Goal: Task Accomplishment & Management: Use online tool/utility

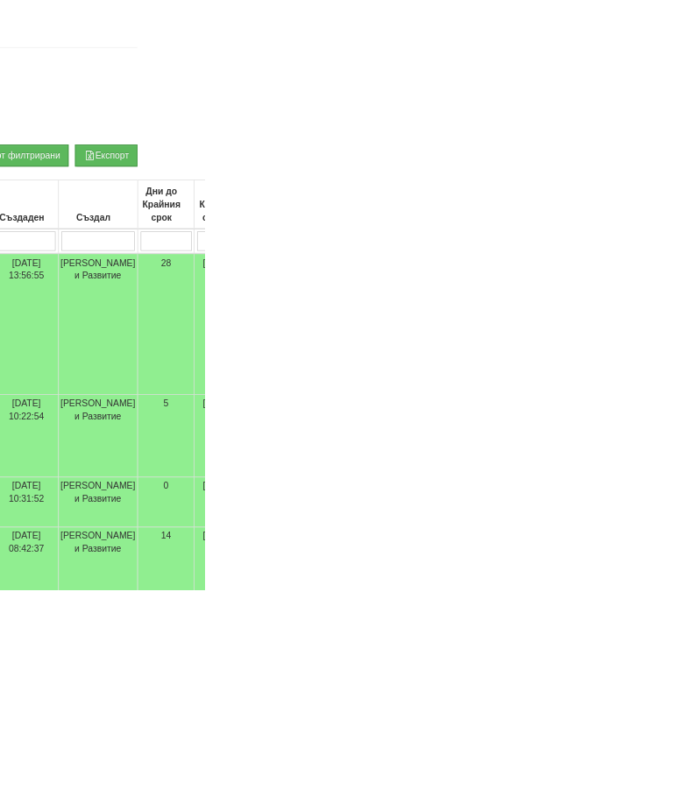
scroll to position [325, 0]
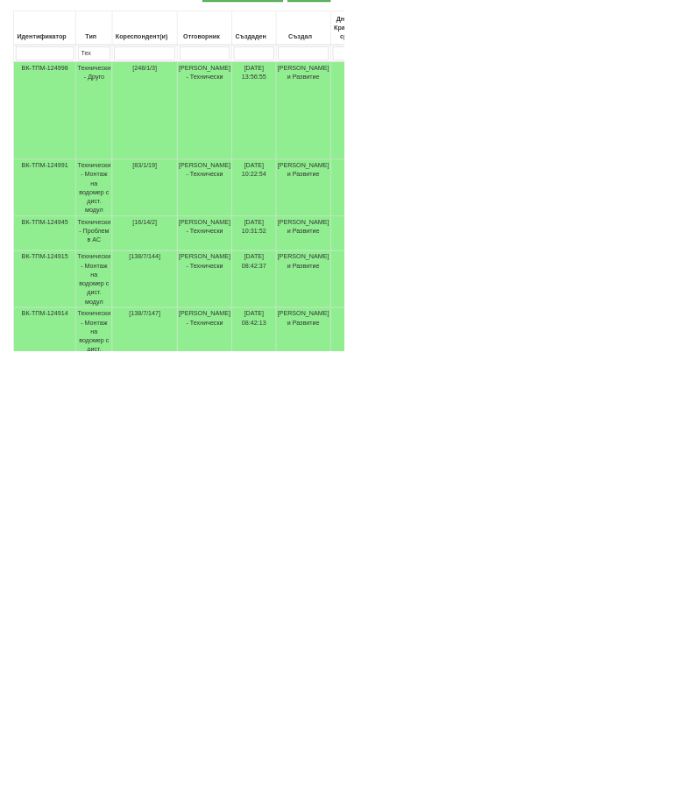
type input "Ак"
click at [202, 422] on td "Технически - Монтаж на водомер с дист. модул" at bounding box center [184, 477] width 71 height 111
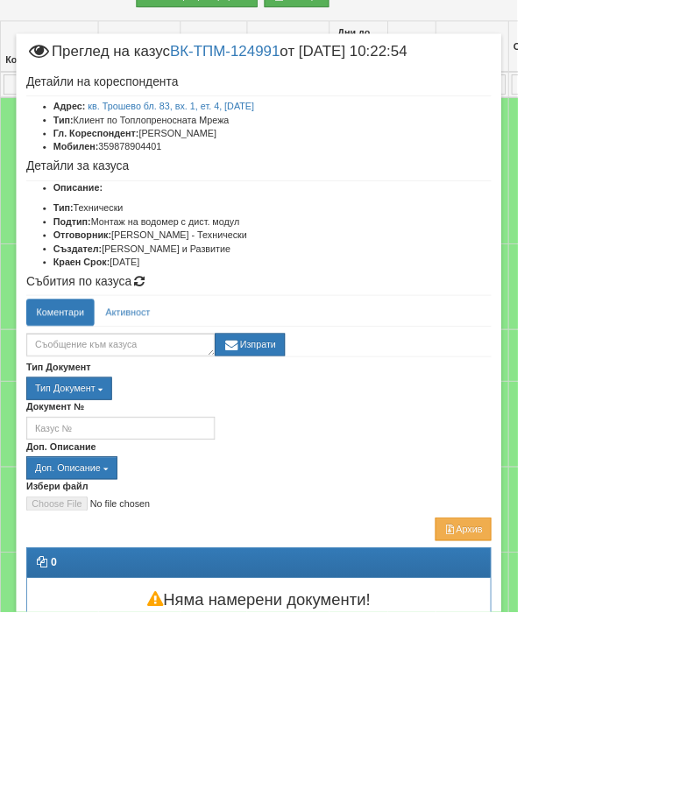
scroll to position [436, 230]
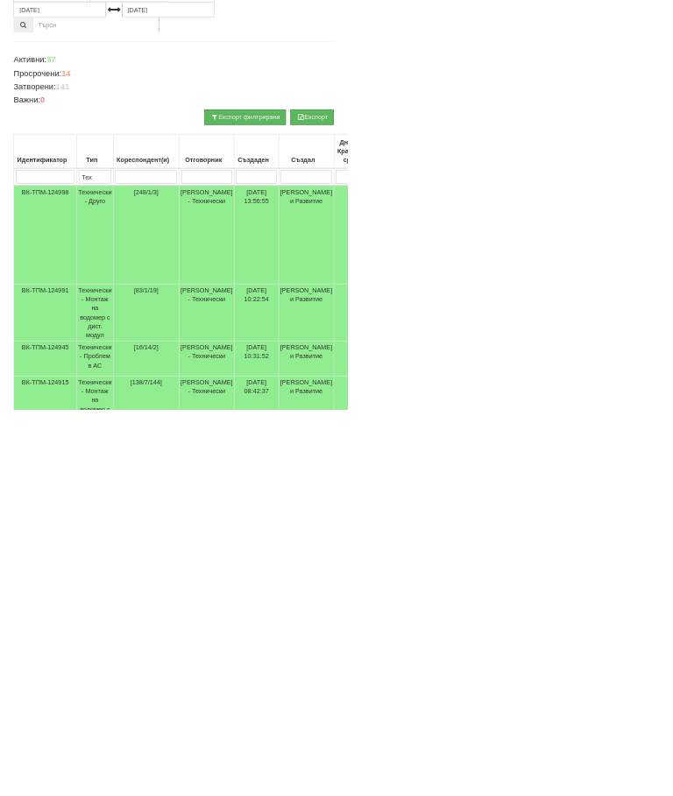
scroll to position [194, 0]
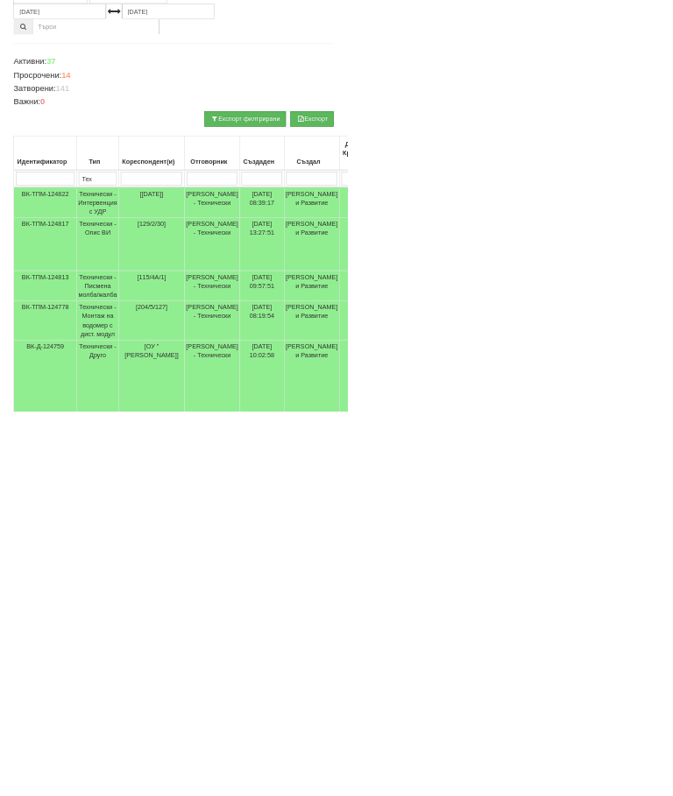
scroll to position [0, 0]
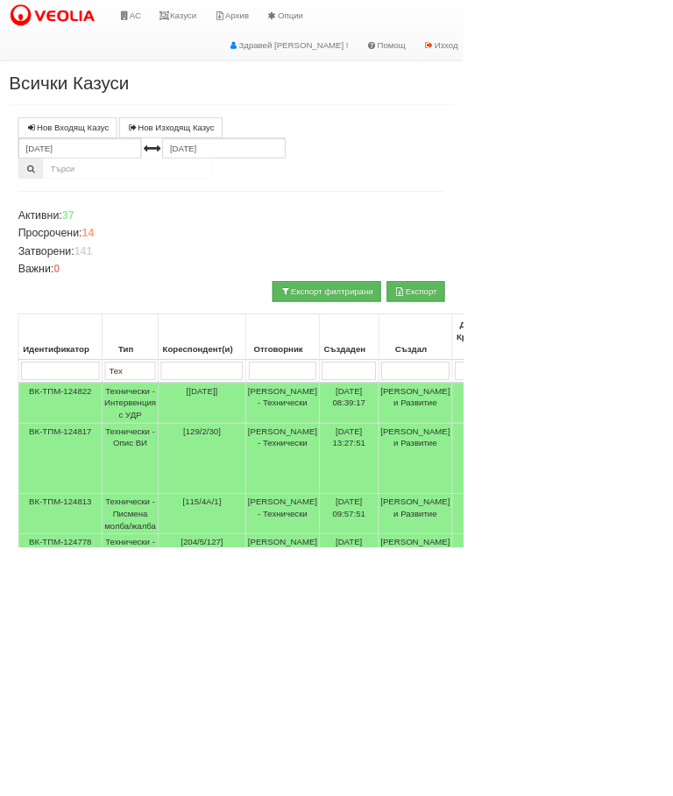
select select "1"
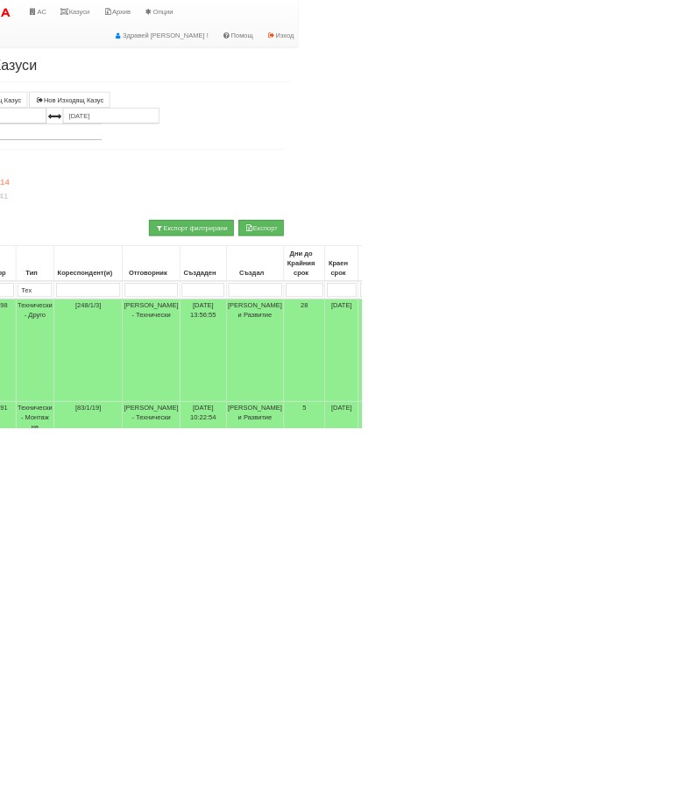
scroll to position [0, 117]
type input "[PERSON_NAME]"
type input "П"
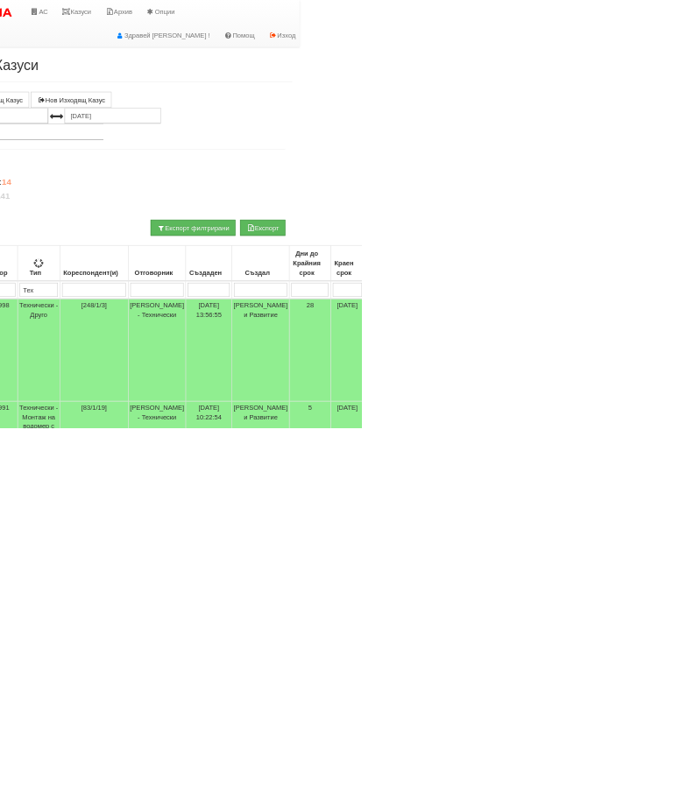
type input "Пр"
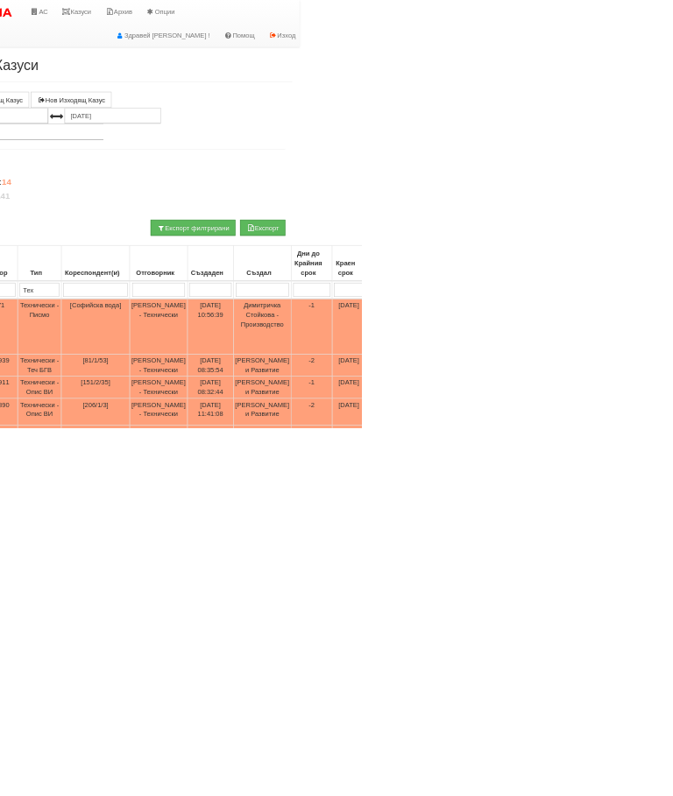
type input "Пр"
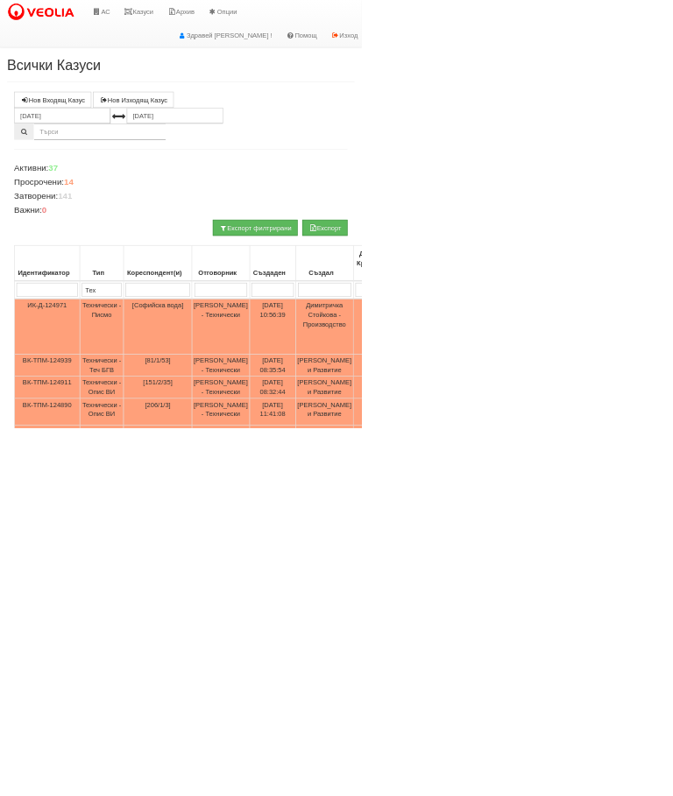
scroll to position [43, 0]
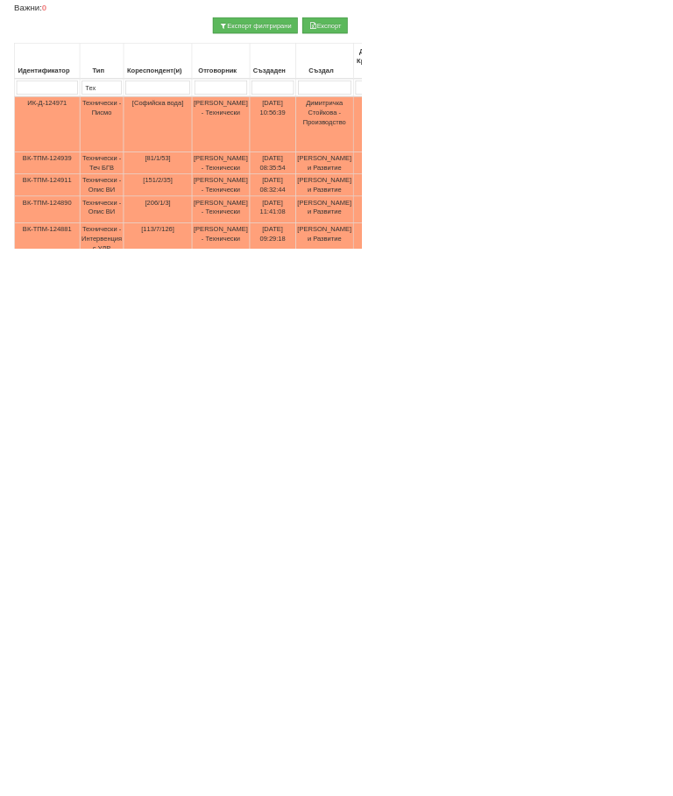
type input "Пр"
click at [206, 617] on td "Технически - Теч БГВ" at bounding box center [189, 637] width 81 height 41
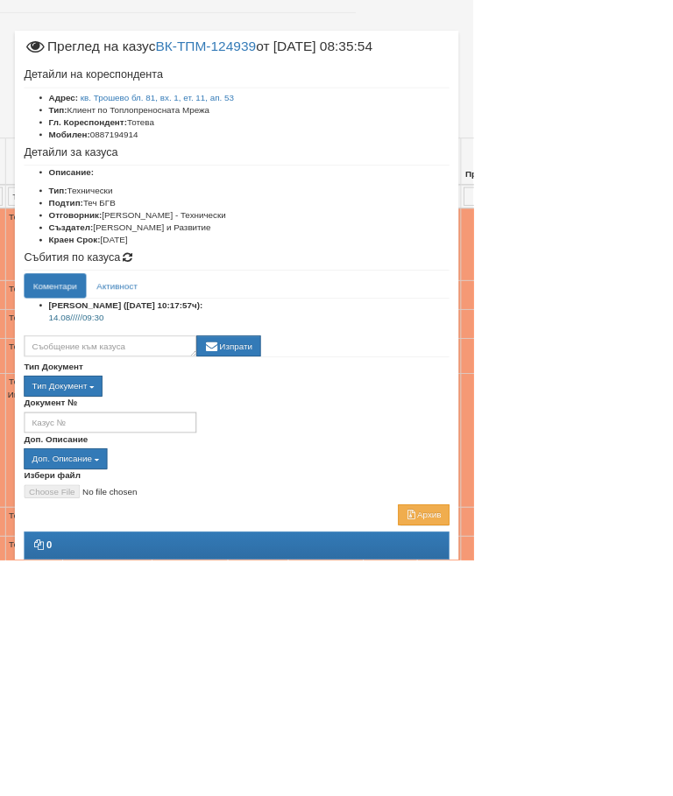
scroll to position [262, 141]
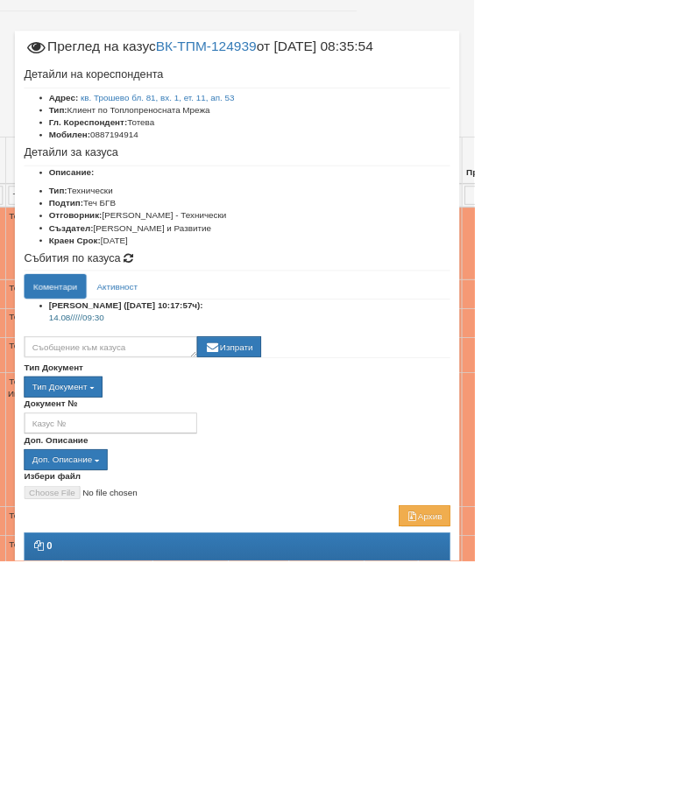
click at [652, 582] on div "Документ №" at bounding box center [336, 590] width 631 height 52
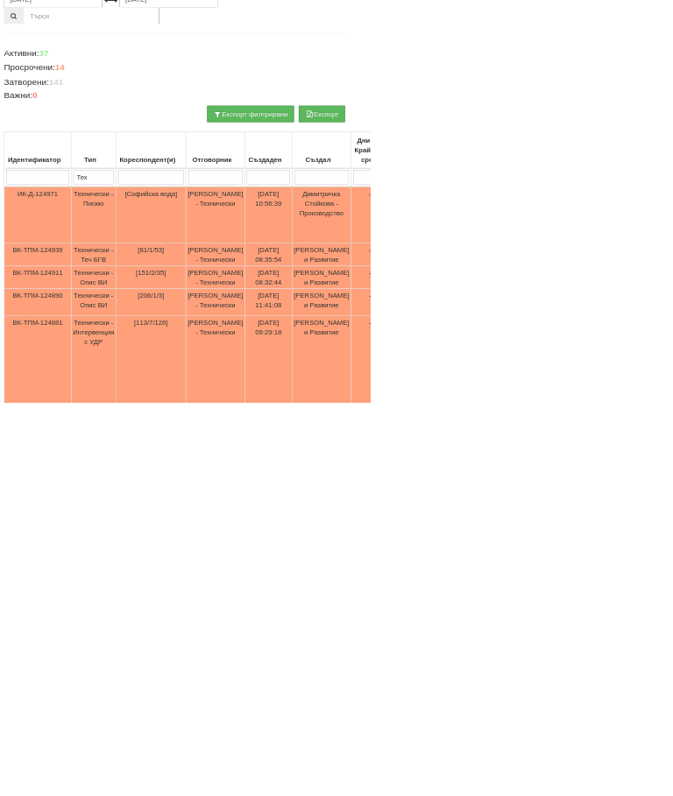
scroll to position [67, 0]
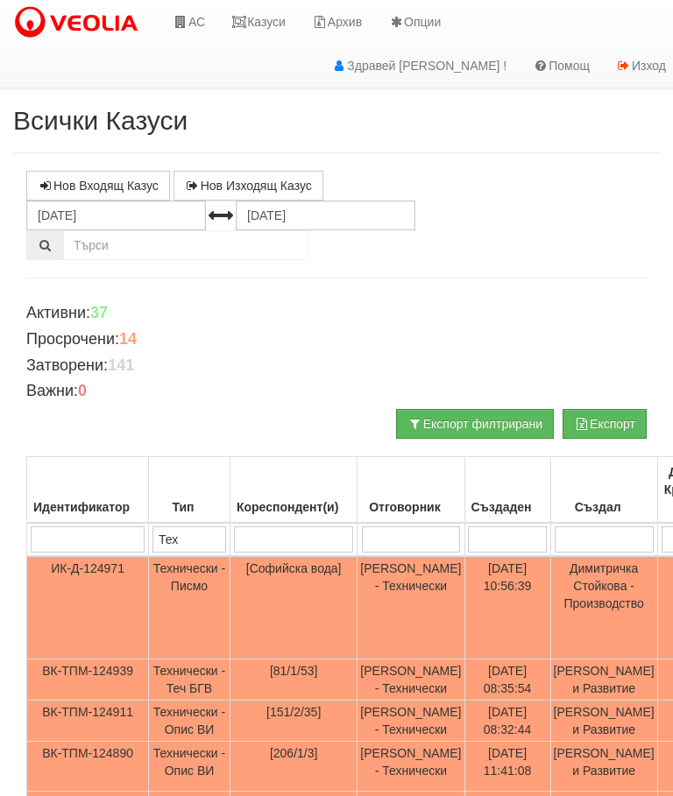
select select "2"
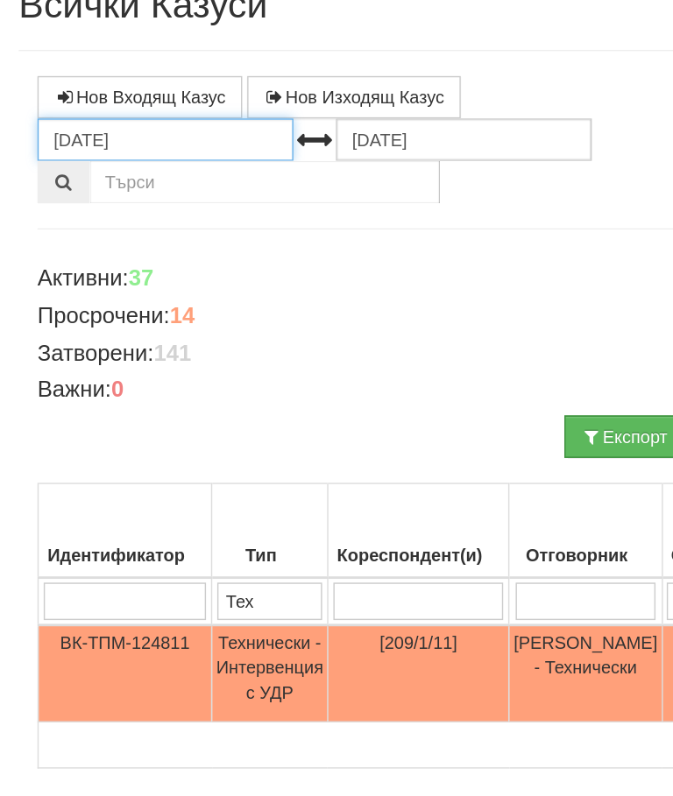
click at [132, 201] on input "[DATE]" at bounding box center [116, 216] width 180 height 30
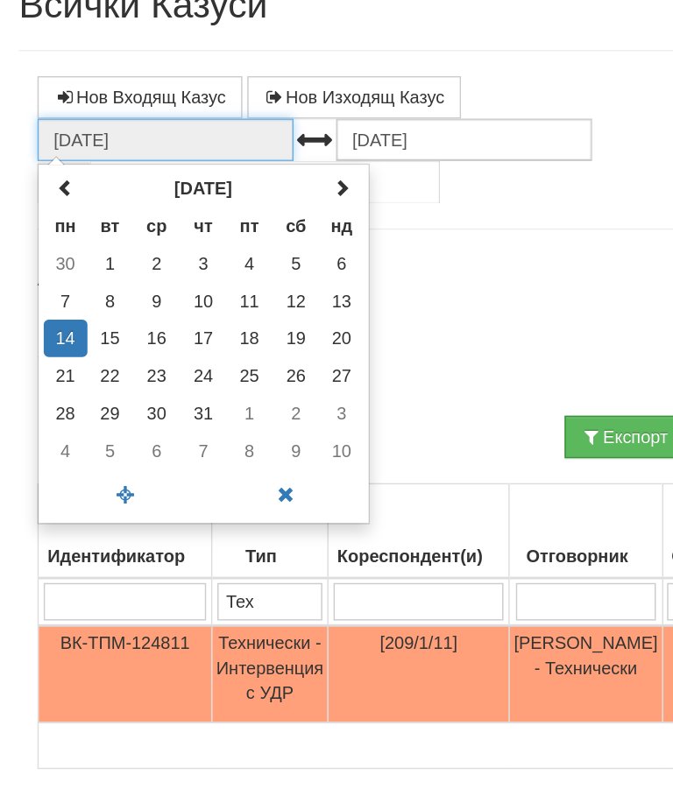
click at [52, 243] on span at bounding box center [45, 249] width 12 height 12
click at [234, 289] on td "1" at bounding box center [239, 302] width 31 height 26
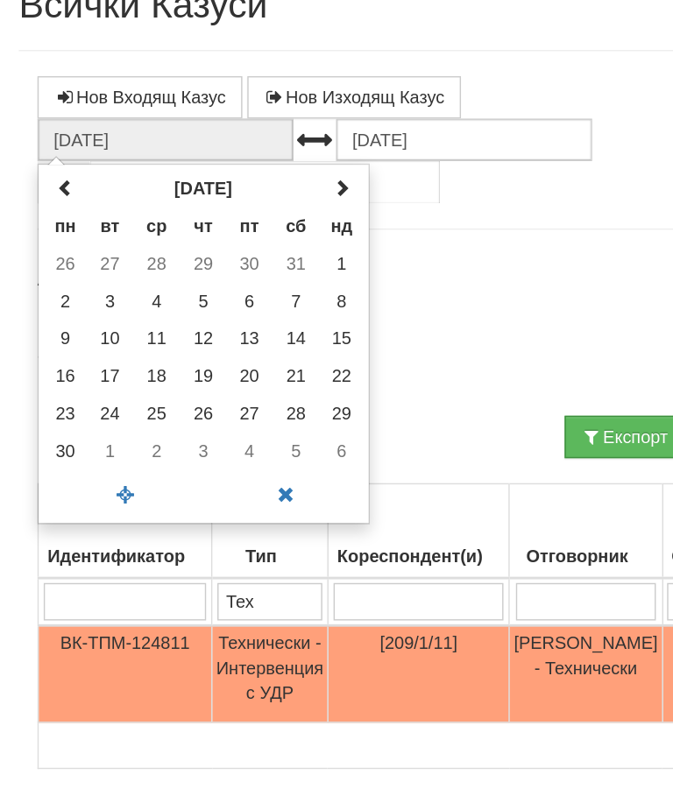
type input "[DATE]"
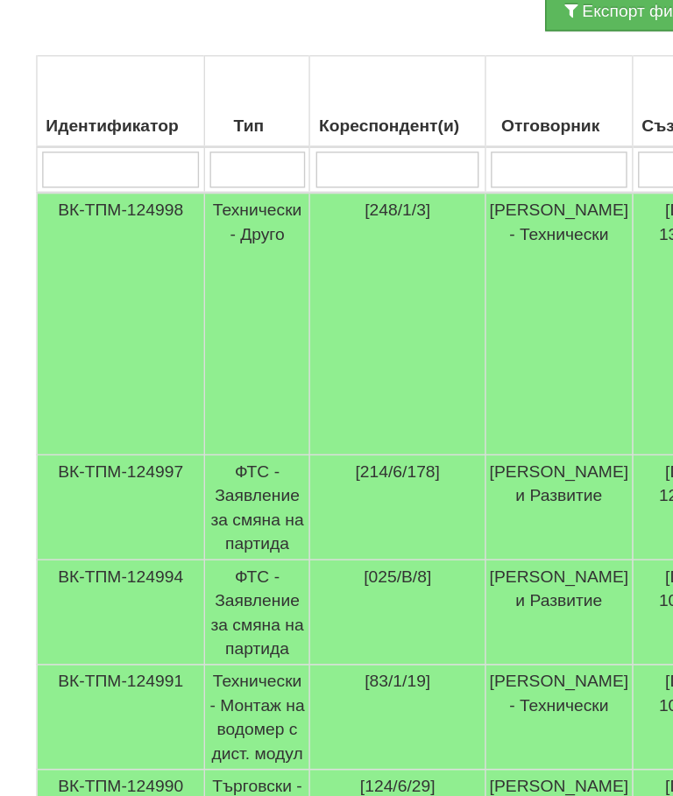
click at [190, 328] on input "search" at bounding box center [186, 341] width 69 height 26
type input "Т"
type input "Тех"
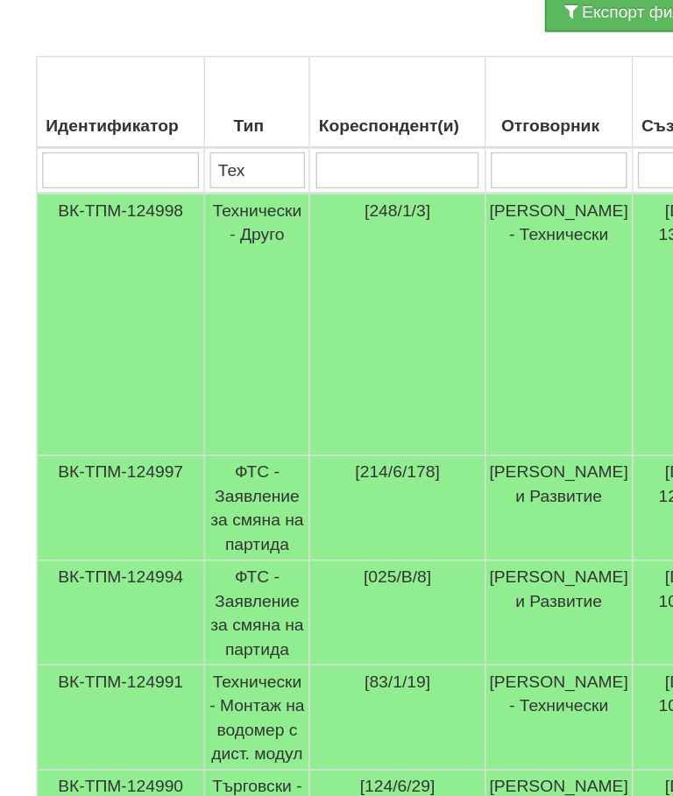
type input "Тех"
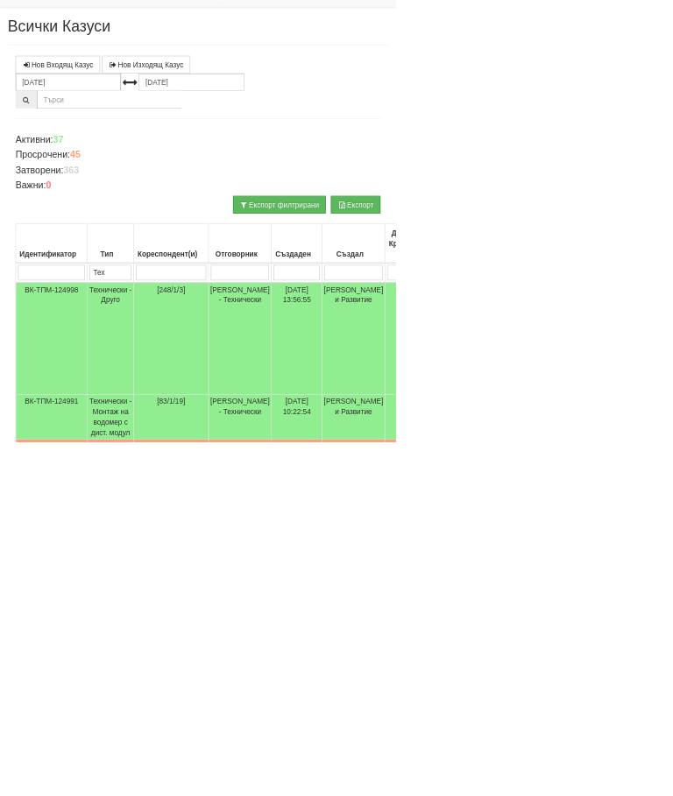
scroll to position [31, 233]
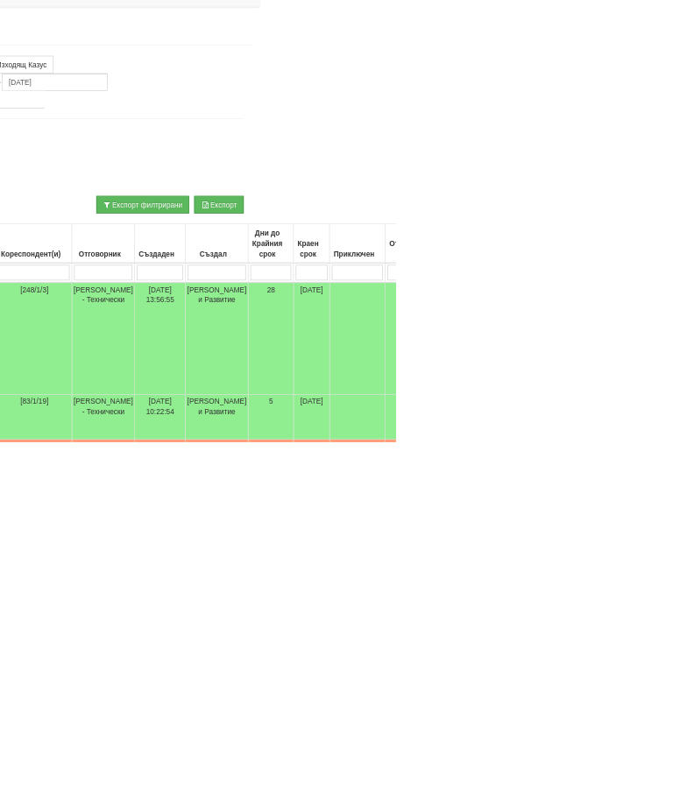
type input "Тех"
type input "П"
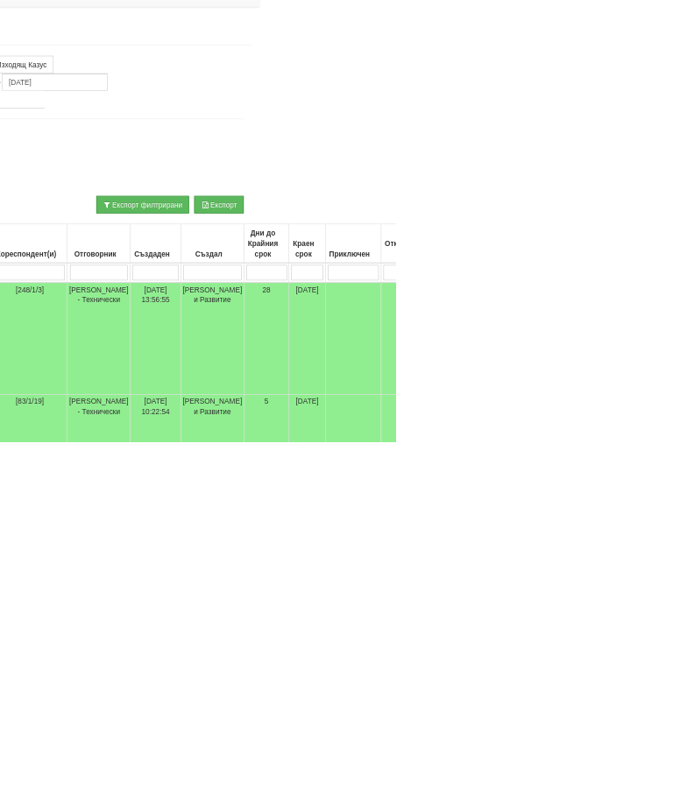
type input "П"
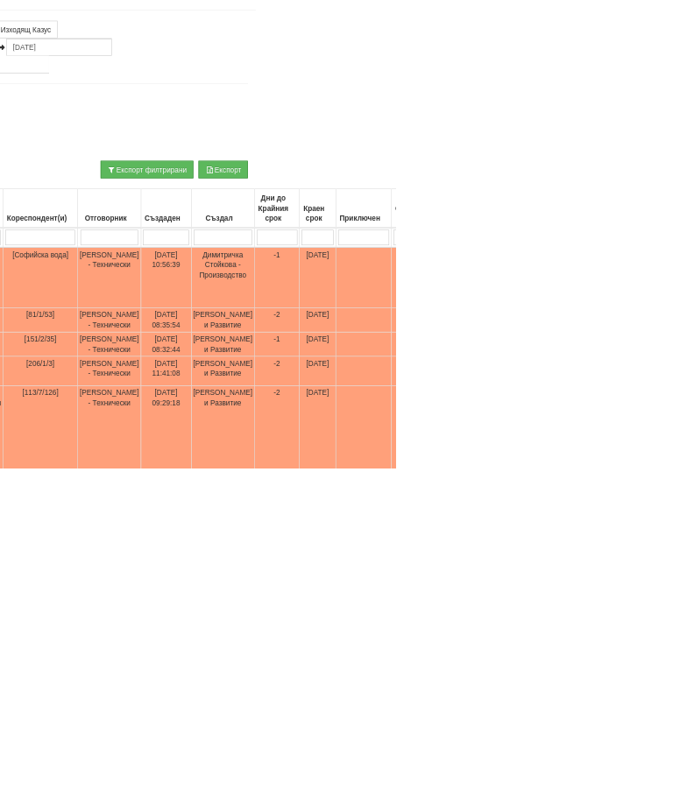
scroll to position [135, 225]
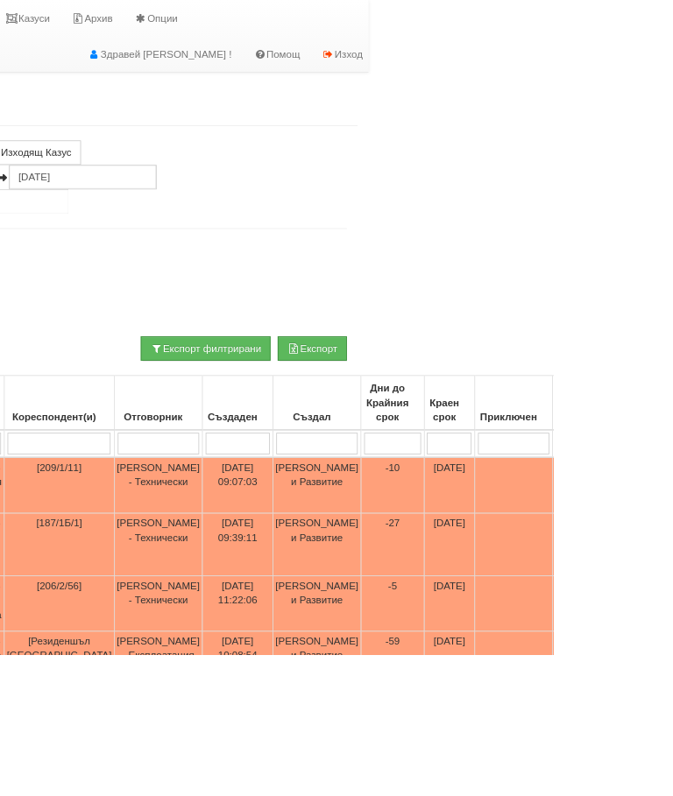
scroll to position [0, 0]
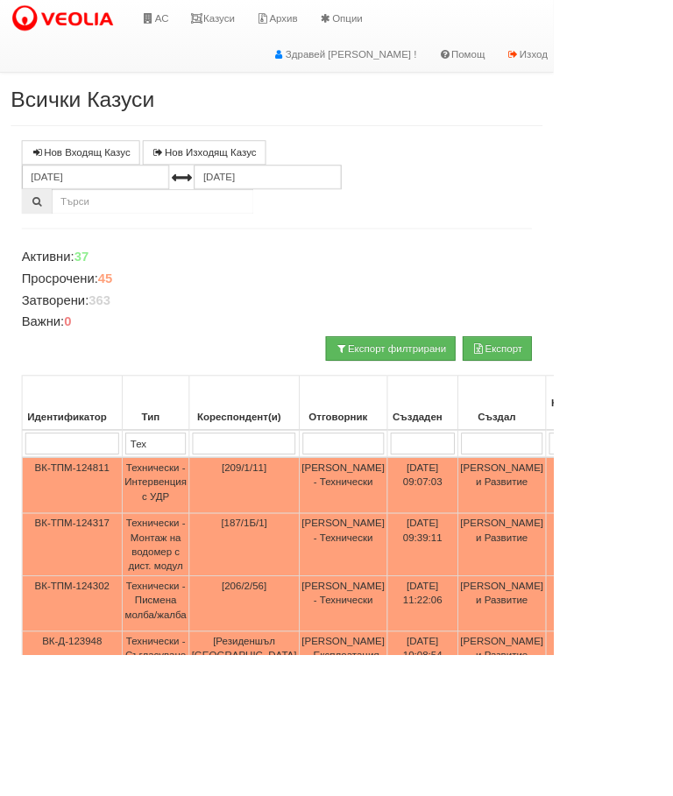
click at [198, 665] on td "Технически - Монтаж на водомер с дист. модул" at bounding box center [189, 663] width 81 height 76
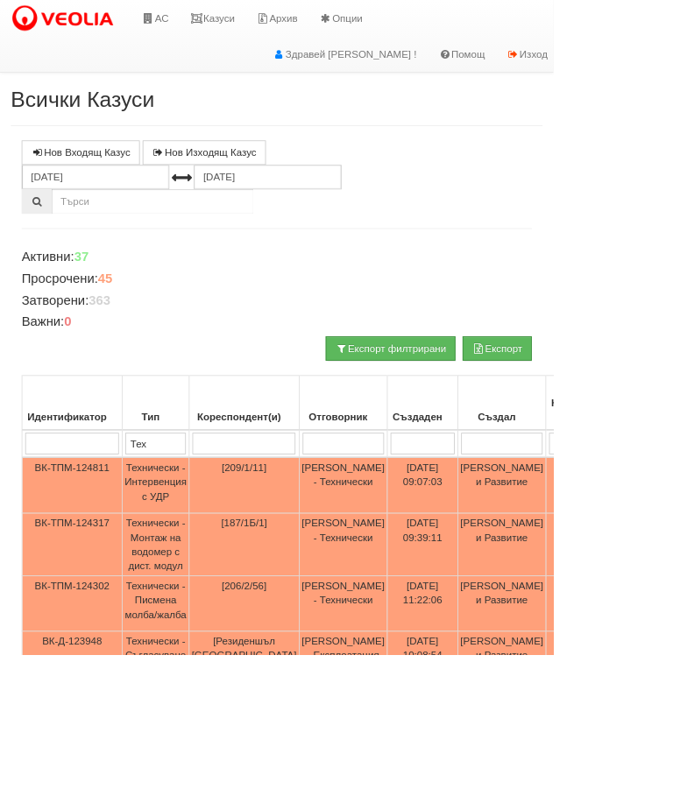
select select "1"
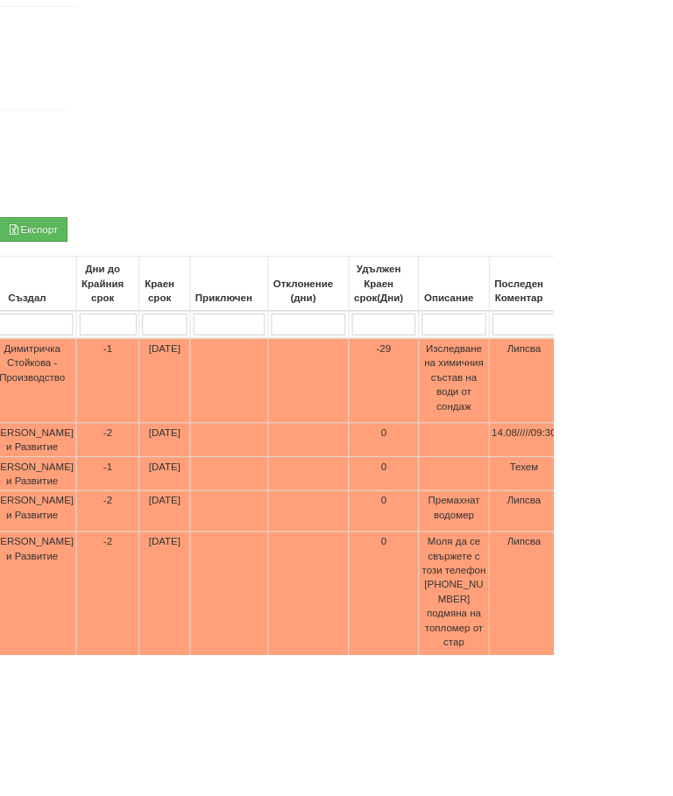
scroll to position [0, 564]
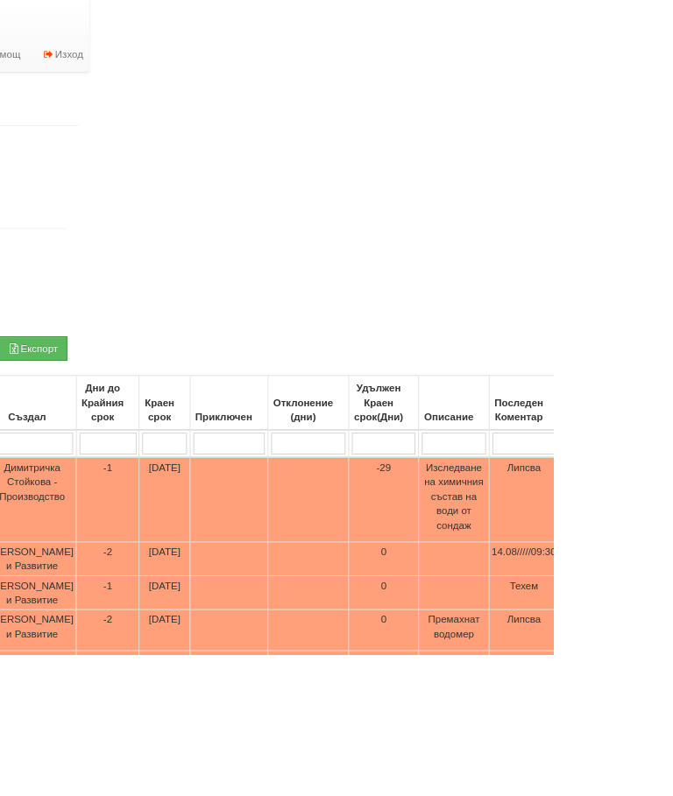
click at [605, 528] on input "search" at bounding box center [636, 540] width 77 height 26
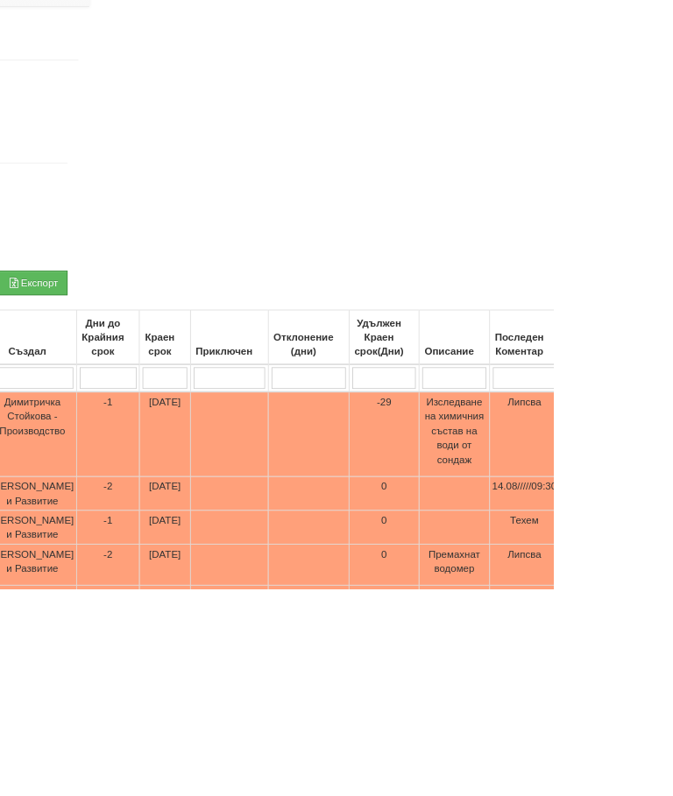
type input "1"
type input "14"
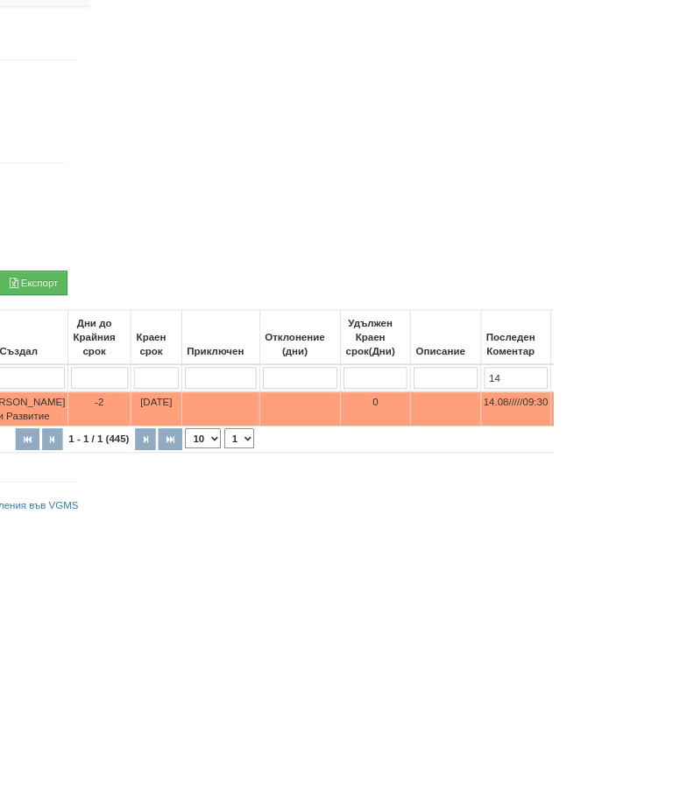
type input "14"
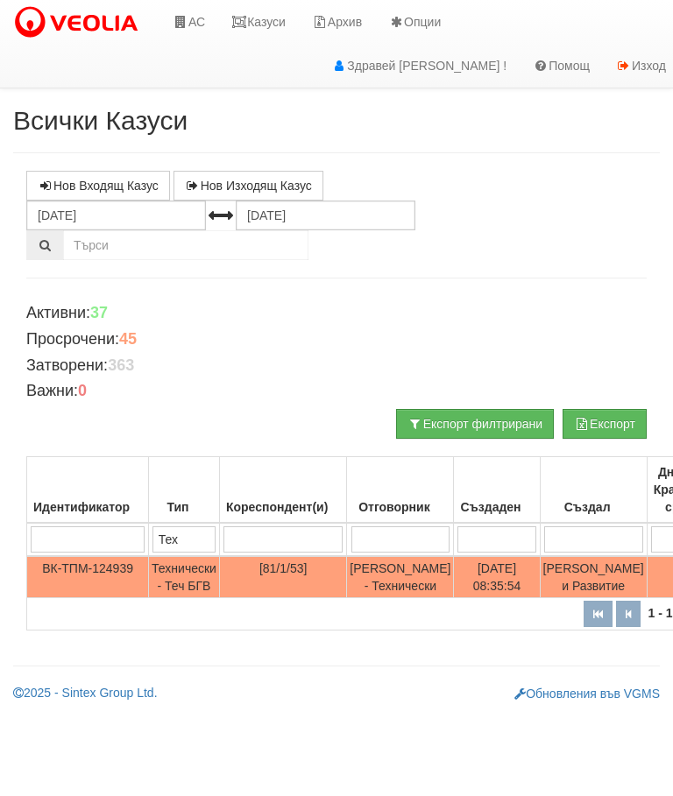
scroll to position [0, 683]
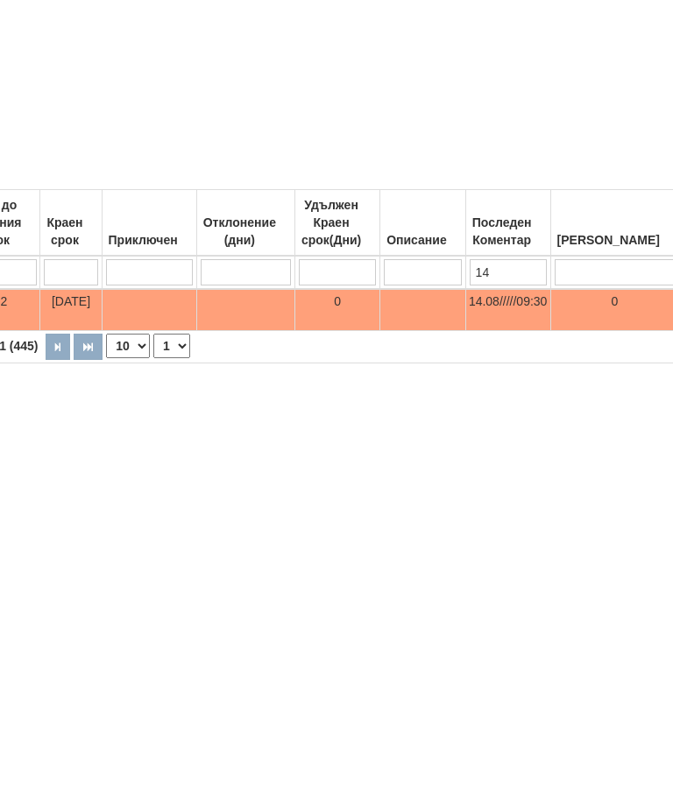
type input "14"
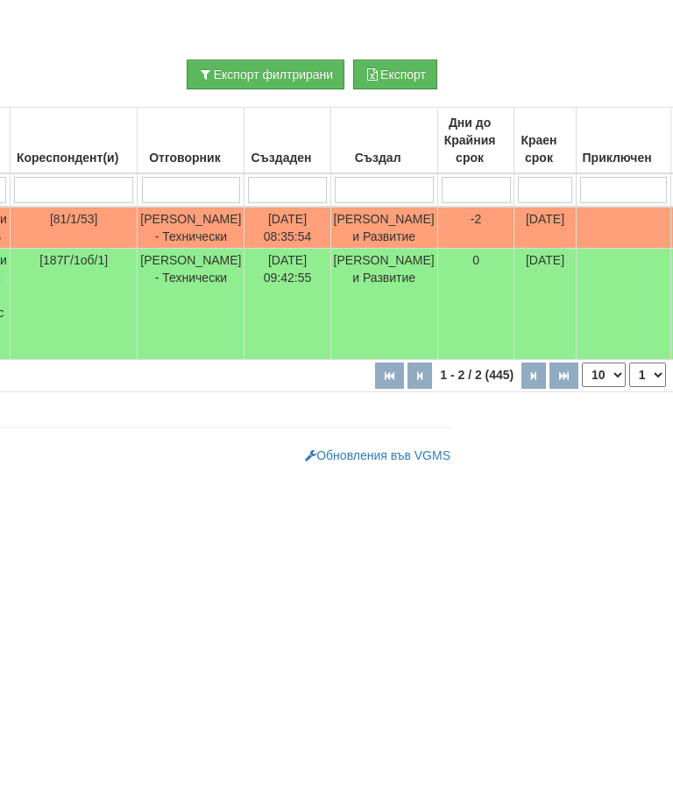
scroll to position [63, 0]
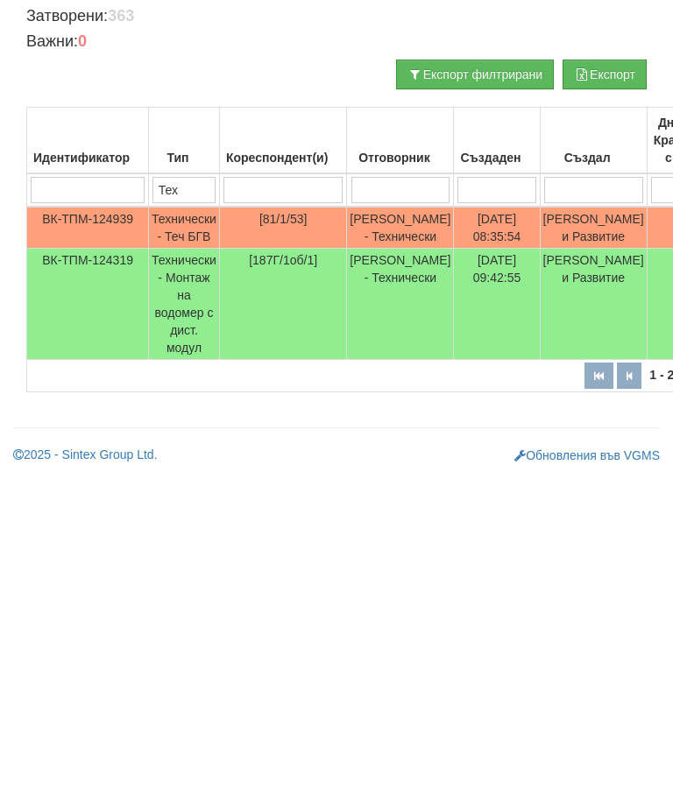
click at [195, 568] on td "Технически - Монтаж на водомер с дист. модул" at bounding box center [184, 623] width 71 height 111
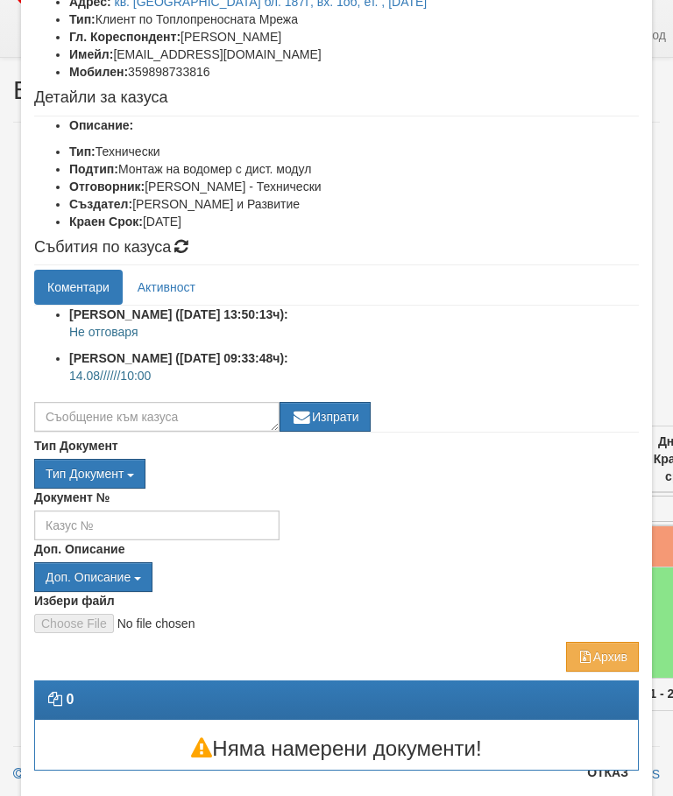
scroll to position [138, 0]
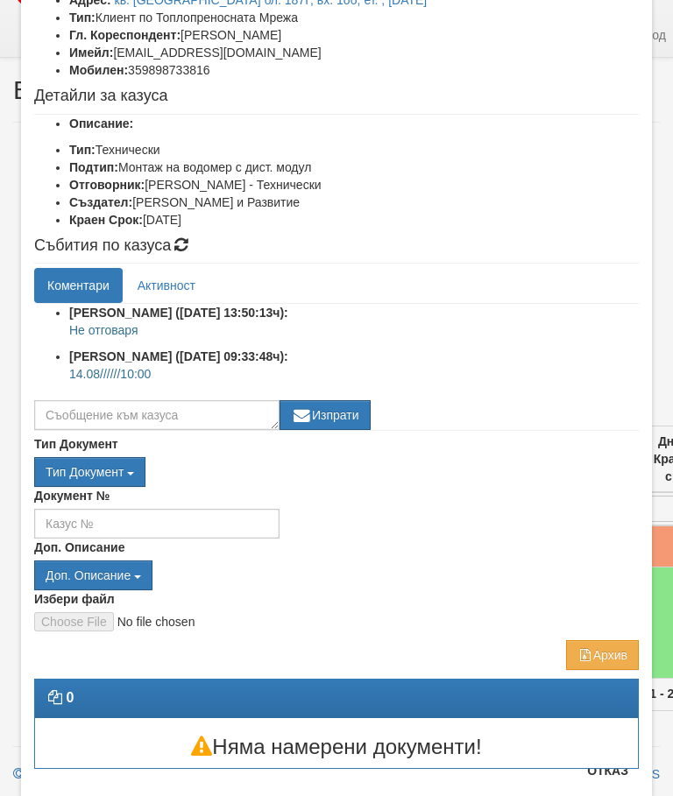
click at [604, 768] on button "Отказ" at bounding box center [608, 771] width 62 height 28
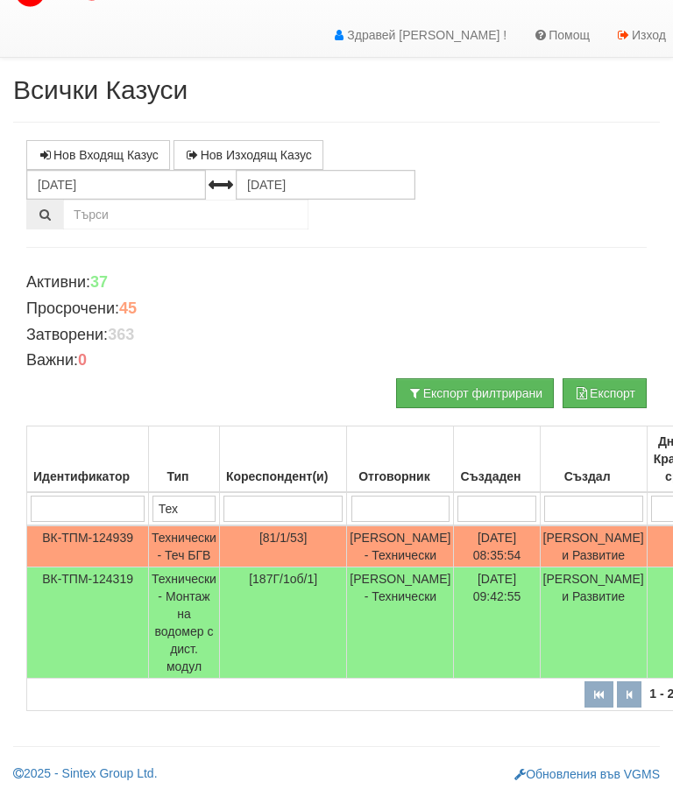
click at [198, 526] on td "Технически - Теч БГВ" at bounding box center [184, 547] width 71 height 42
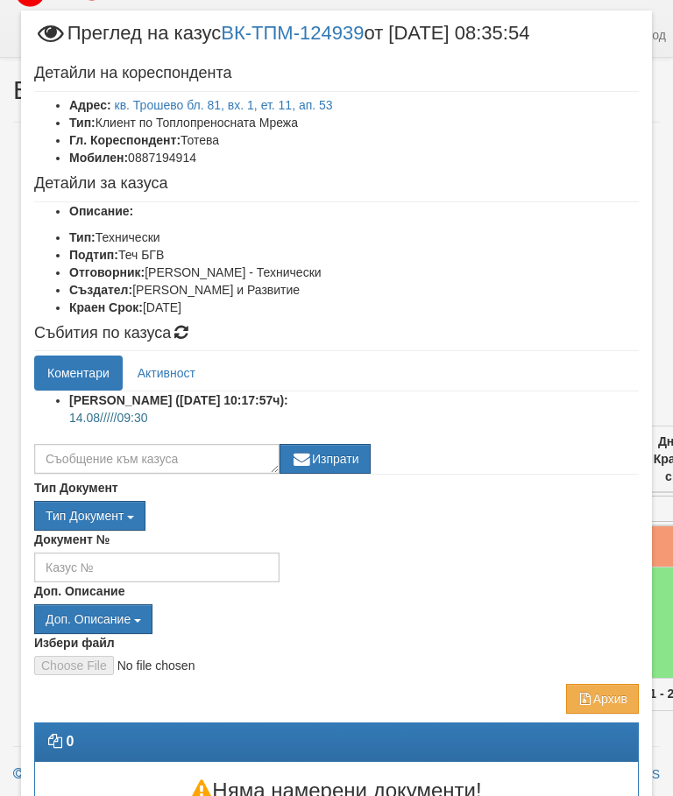
scroll to position [30, 0]
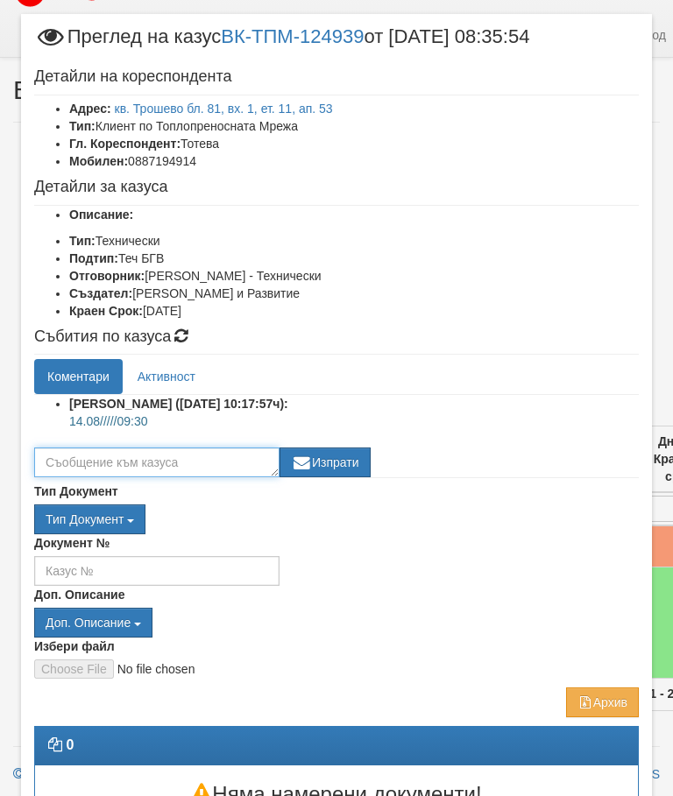
click at [173, 461] on textarea at bounding box center [156, 463] width 245 height 30
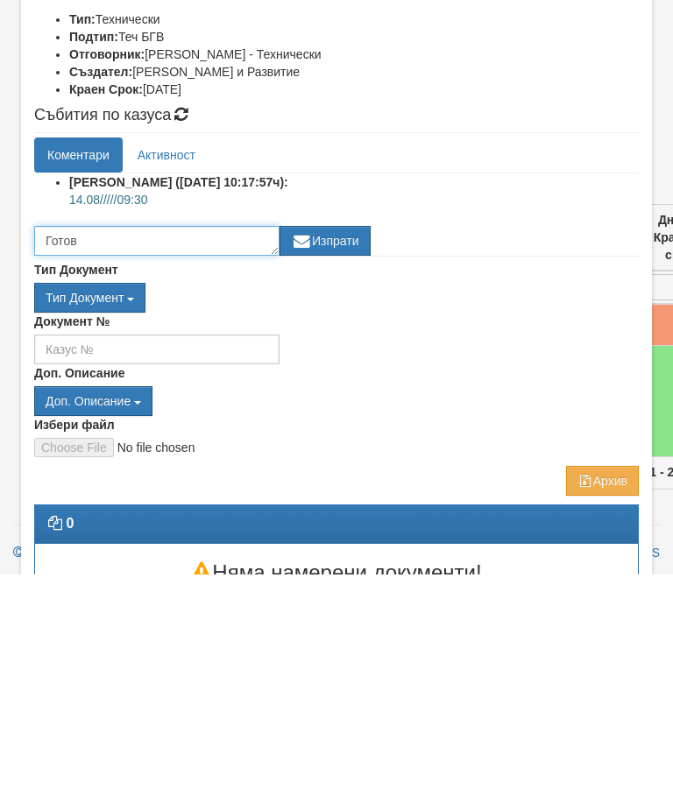
type textarea "Готов"
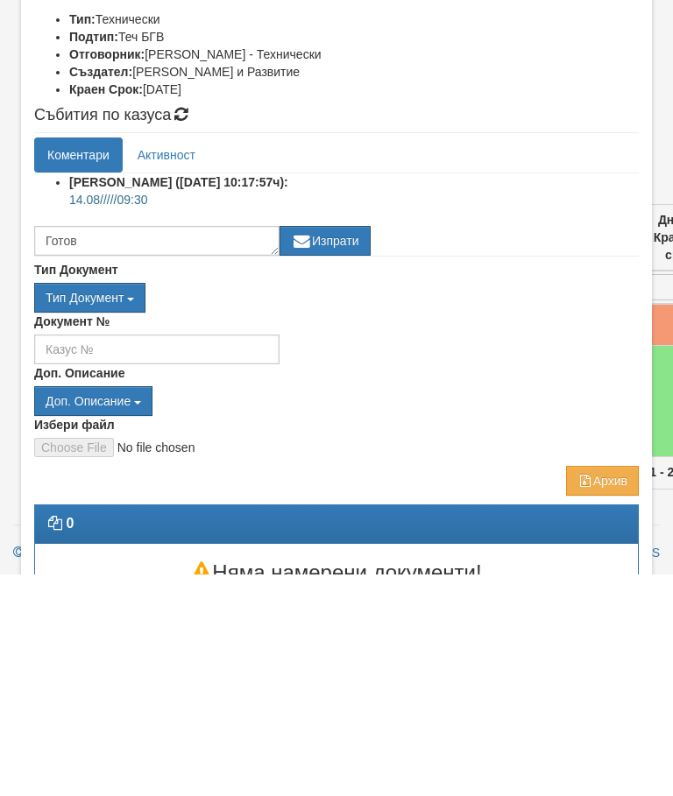
click at [342, 448] on button "Изпрати" at bounding box center [324, 463] width 91 height 30
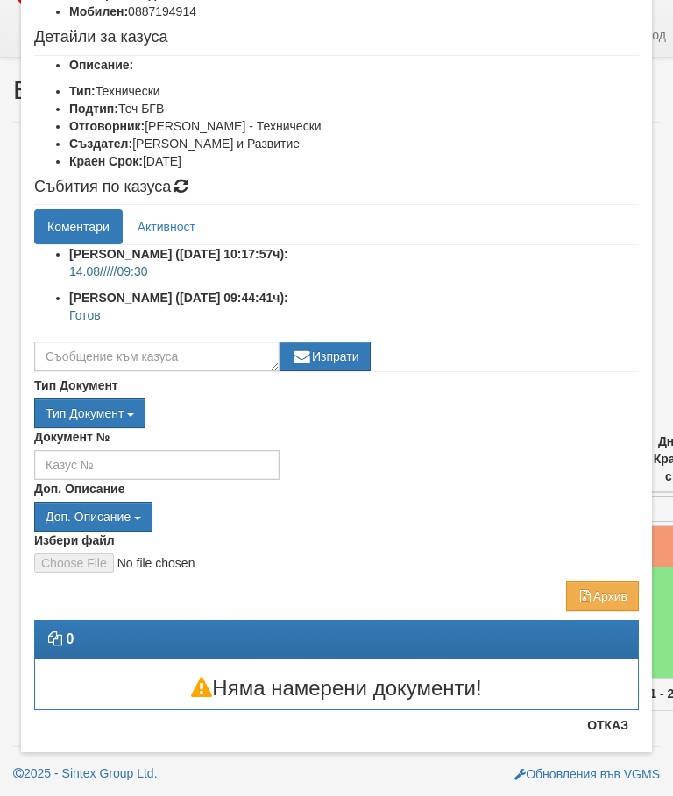
scroll to position [180, 0]
click at [612, 726] on button "Отказ" at bounding box center [608, 725] width 62 height 28
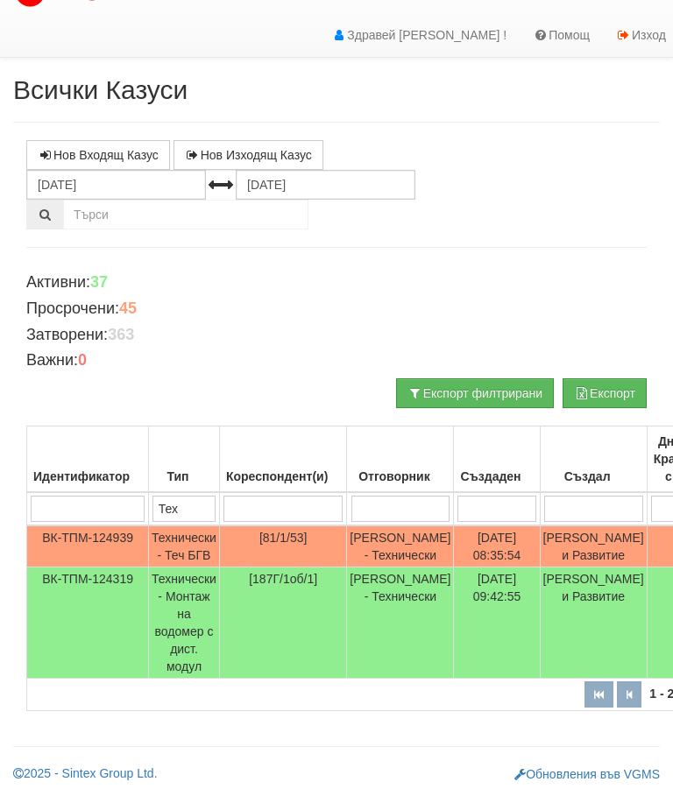
click at [197, 618] on td "Технически - Монтаж на водомер с дист. модул" at bounding box center [184, 623] width 71 height 111
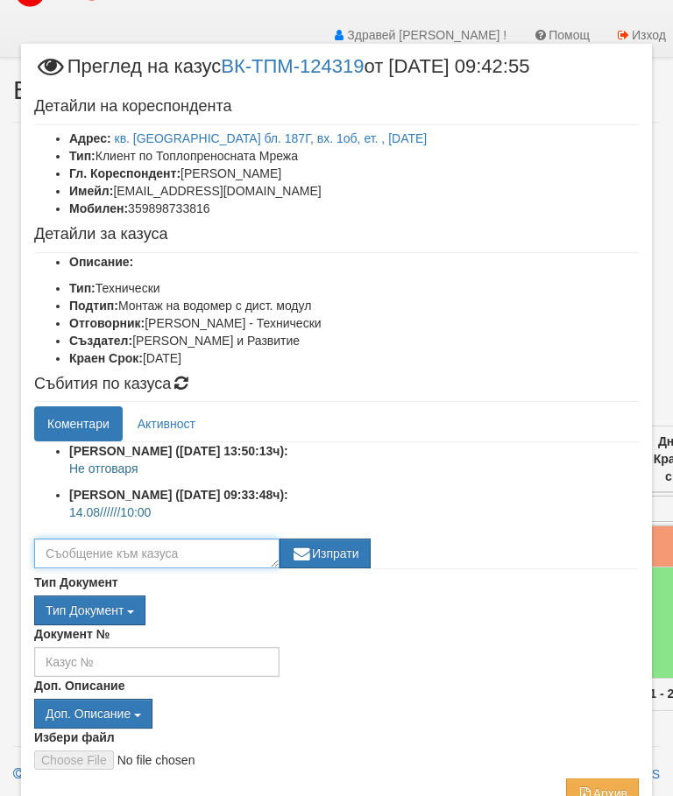
click at [166, 555] on textarea at bounding box center [156, 554] width 245 height 30
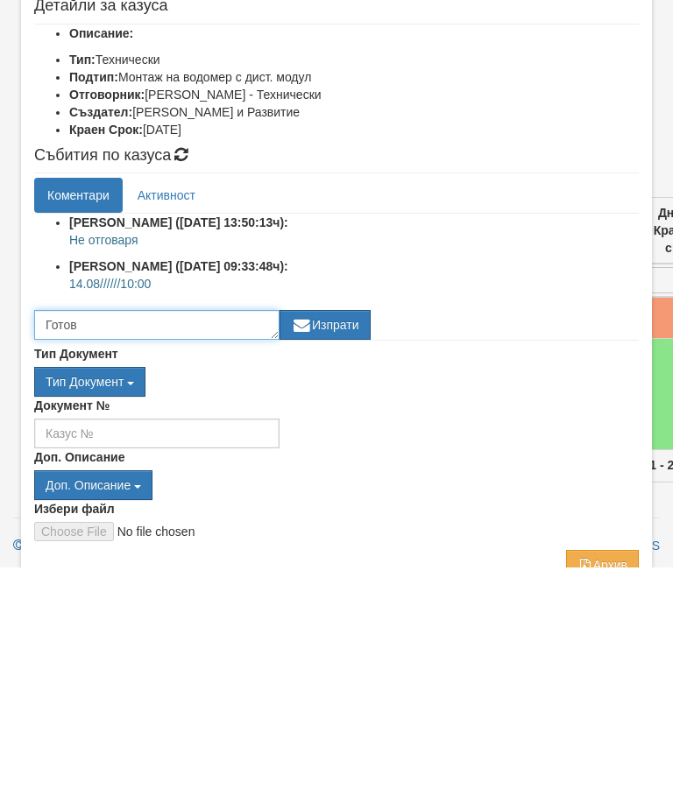
type textarea "Готов"
click at [344, 539] on button "Изпрати" at bounding box center [324, 554] width 91 height 30
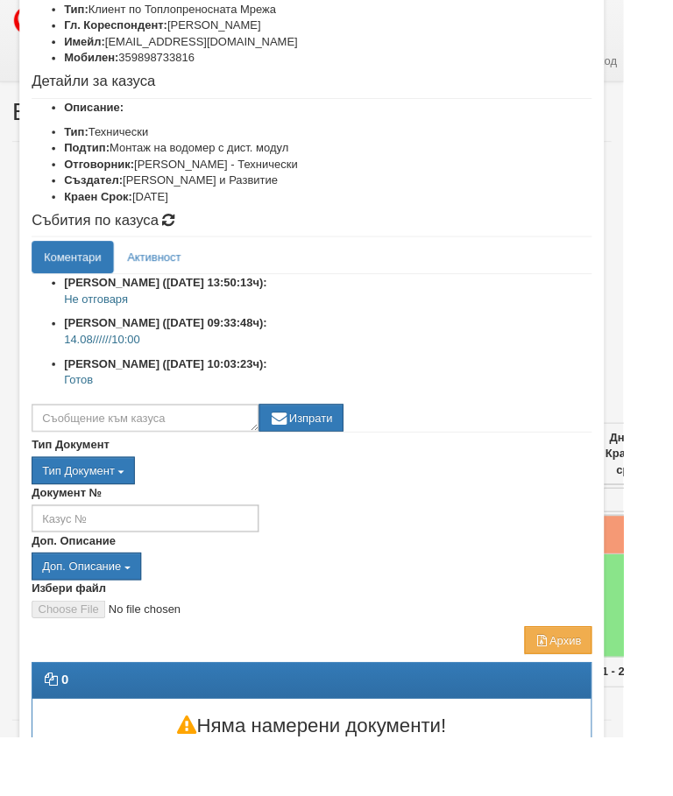
scroll to position [148, 0]
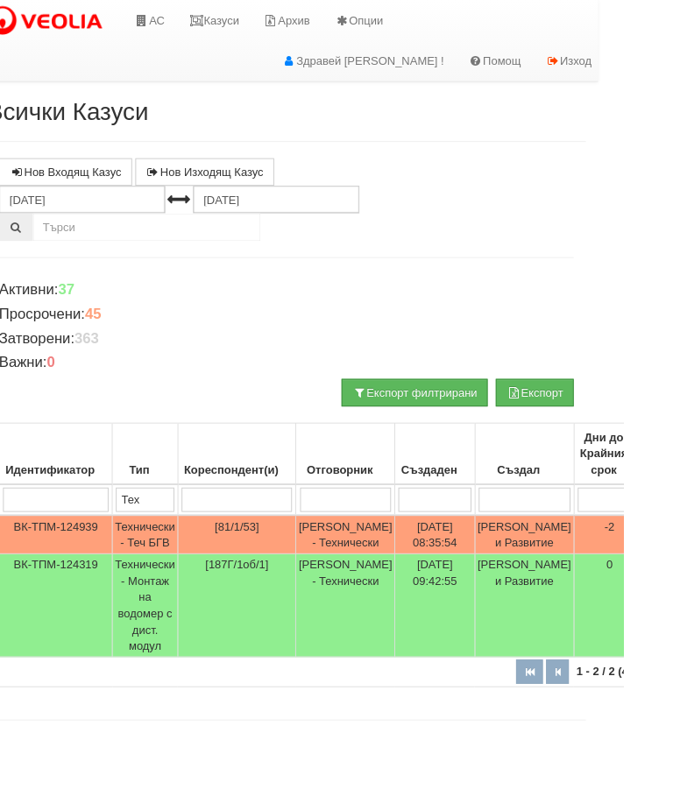
scroll to position [0, 28]
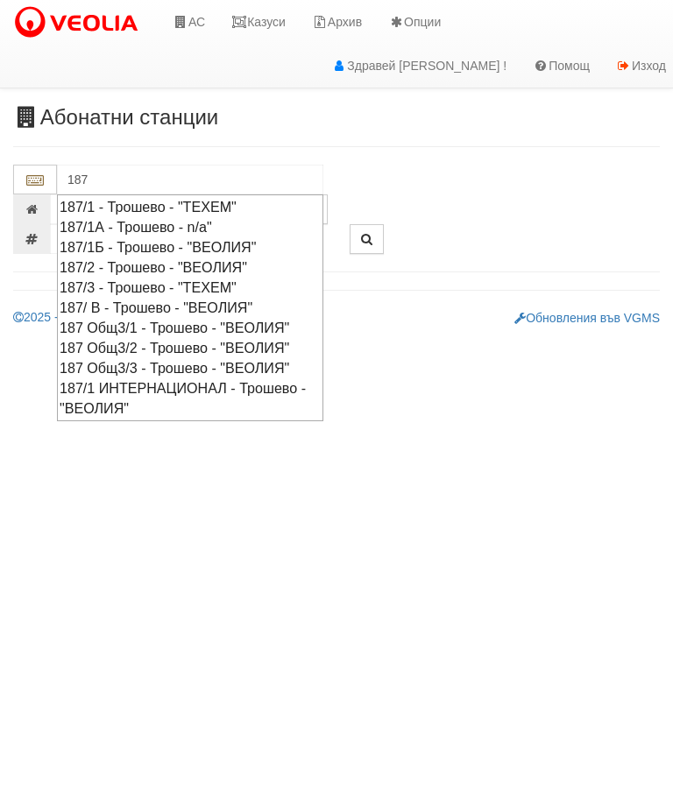
click at [167, 318] on div "187 Общ3/1 - Трошево - "ВЕОЛИЯ"" at bounding box center [190, 328] width 261 height 20
type input "187 Общ3/1 - Трошево - "ВЕОЛИЯ""
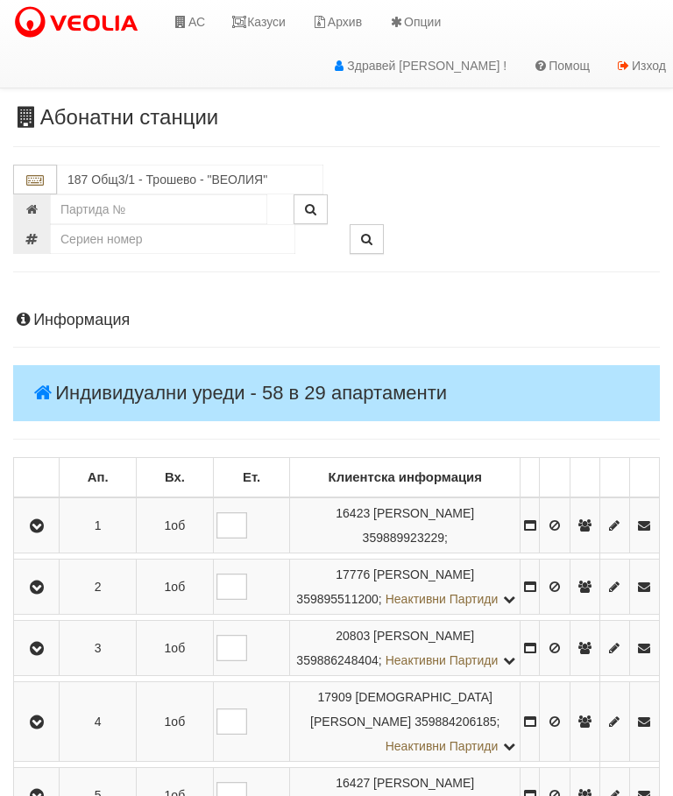
click at [47, 520] on icon "button" at bounding box center [36, 526] width 21 height 12
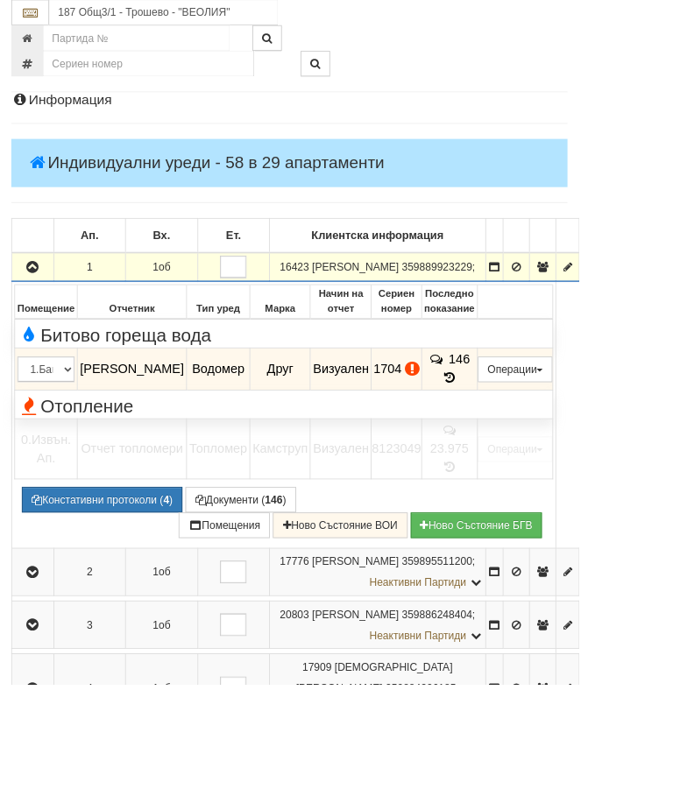
scroll to position [230, 0]
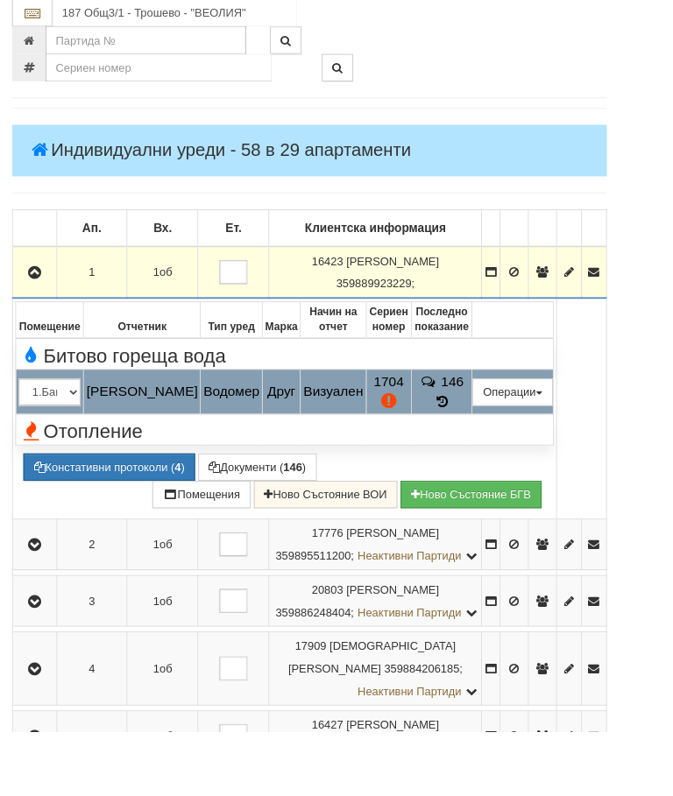
click at [0, 0] on button "Подмяна" at bounding box center [0, 0] width 0 height 0
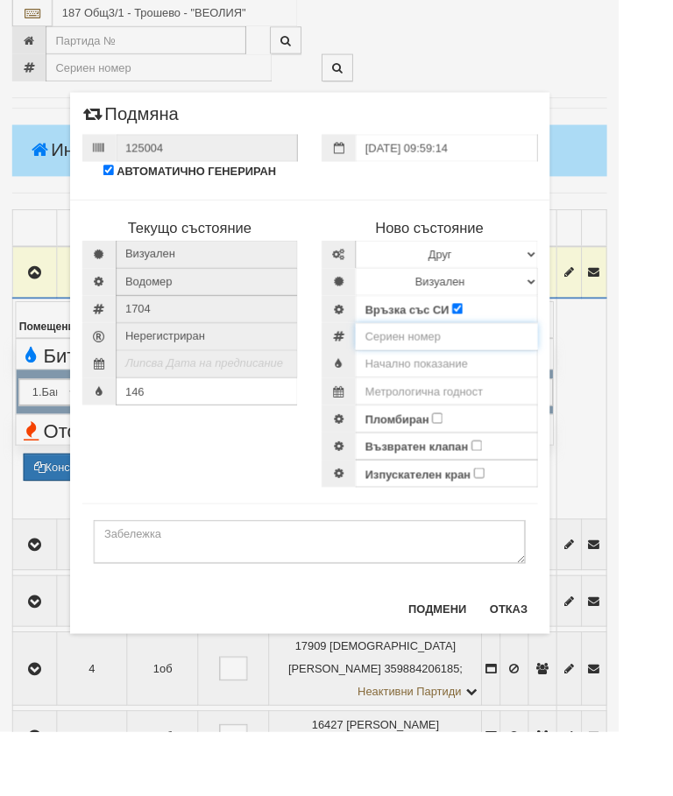
click at [470, 362] on input "number" at bounding box center [485, 366] width 198 height 30
type input "60056993"
click at [584, 300] on select "Визуален Дистанционен Изолирана линия БГВ Няма Oтклонение БГВ Няма Щранг БГВ" at bounding box center [485, 307] width 198 height 30
select select "2"
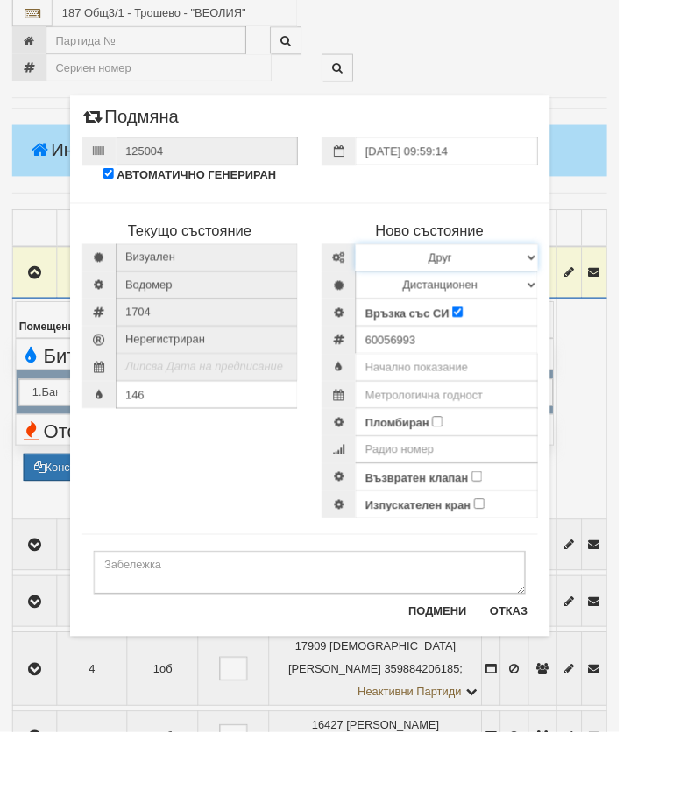
click at [584, 271] on select "Избери Марка и модел Апатор Повогаз Друг Кундис Радио Сименс Визуален Сименс Ра…" at bounding box center [485, 280] width 198 height 30
select select "ed08aeea-bb71-eb11-810c-b7de96689bdf"
click at [506, 397] on input "text" at bounding box center [485, 400] width 198 height 30
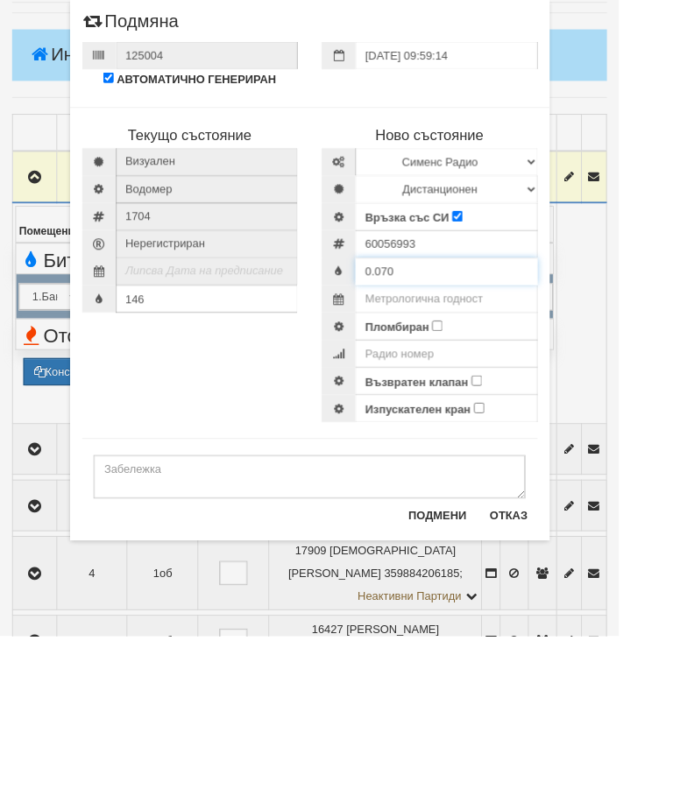
type input "0.070"
click at [481, 453] on input "Пломбиран" at bounding box center [475, 458] width 11 height 11
checkbox input "true"
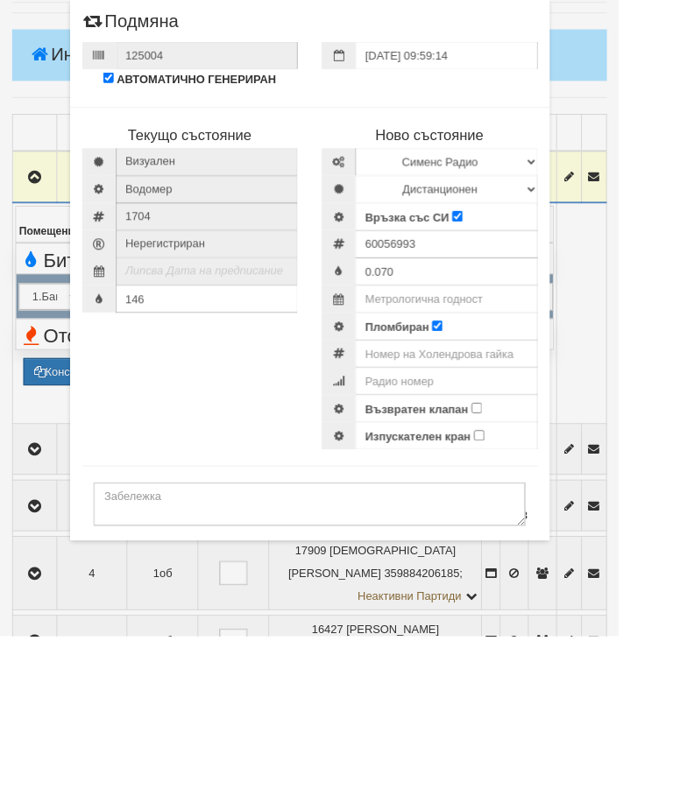
scroll to position [334, 0]
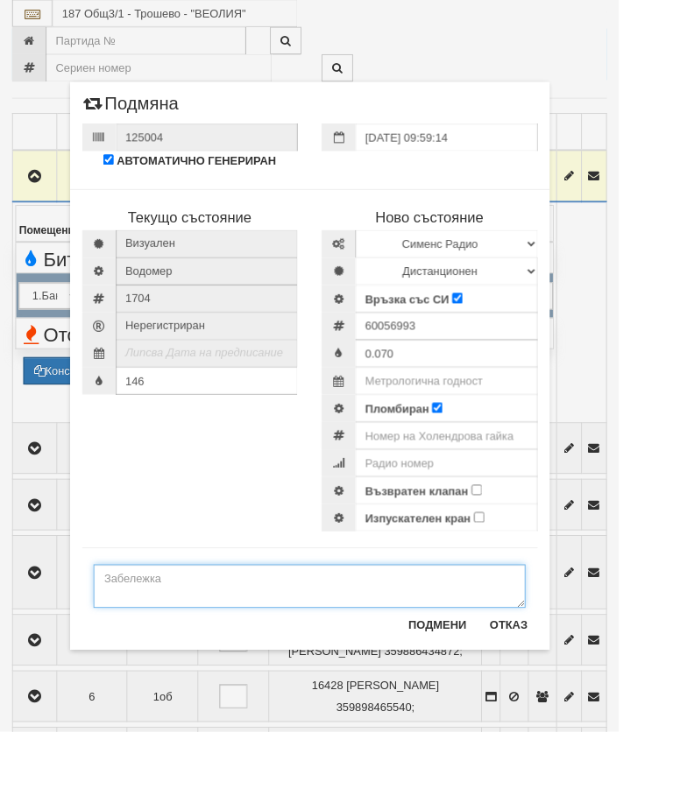
click at [187, 625] on textarea at bounding box center [337, 637] width 470 height 47
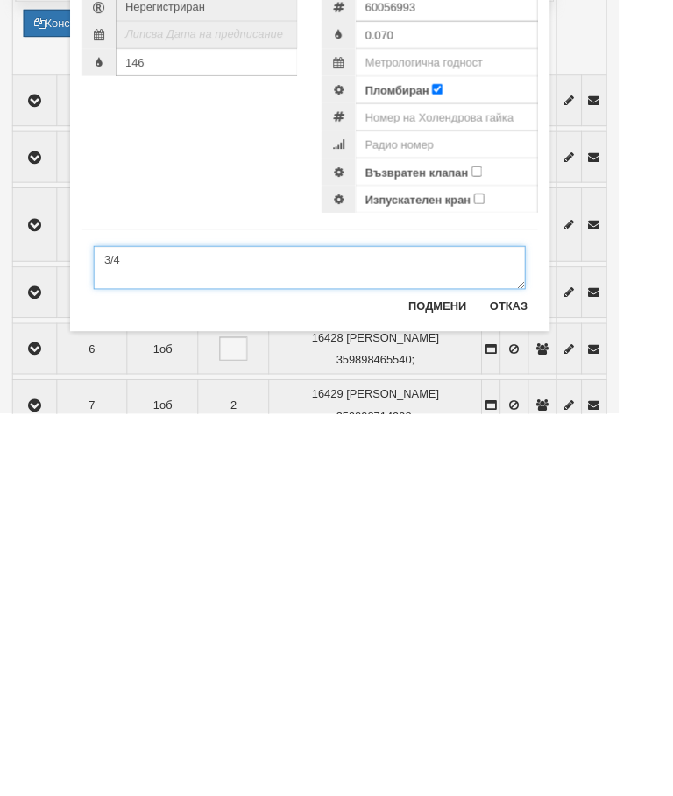
type textarea "3/4"
click at [524, 527] on input "Възвратен клапан" at bounding box center [518, 532] width 11 height 11
checkbox input "true"
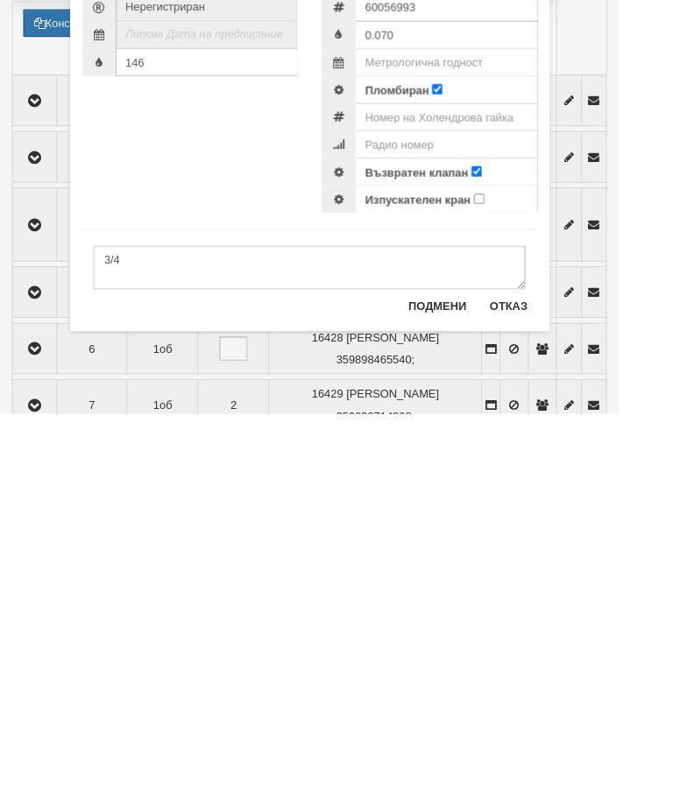
scroll to position [712, 0]
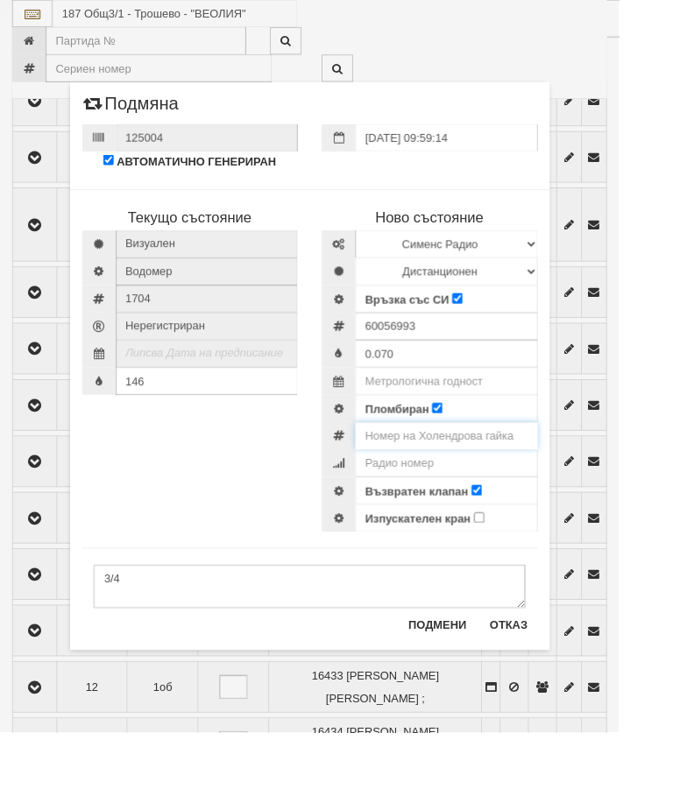
click at [549, 470] on input "number" at bounding box center [485, 474] width 198 height 30
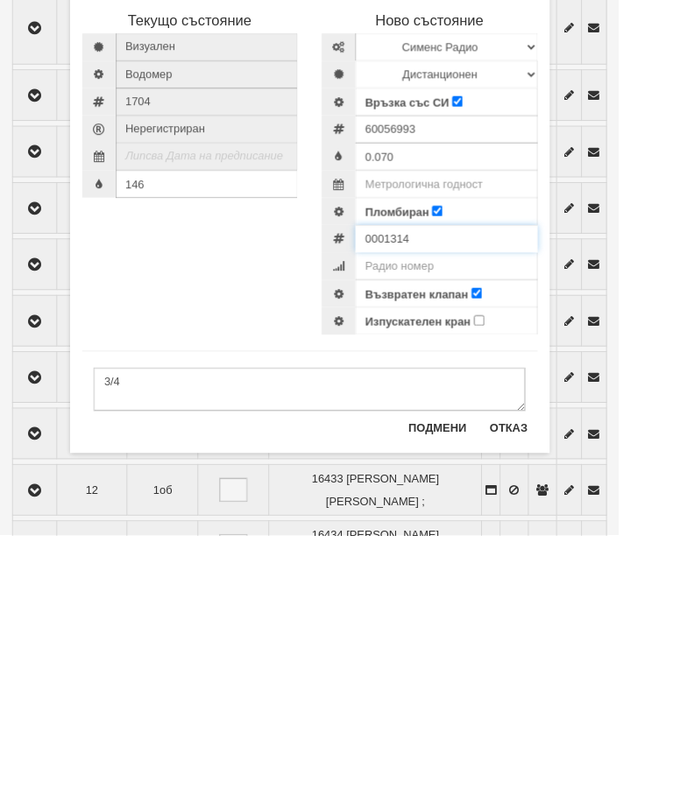
type input "0001314"
click at [521, 400] on input "text" at bounding box center [485, 415] width 198 height 30
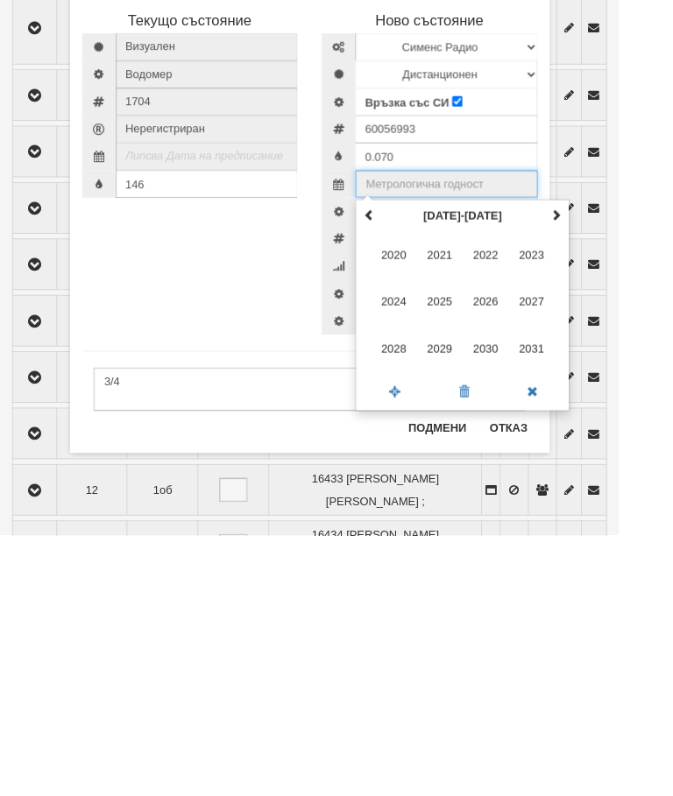
click at [615, 435] on th at bounding box center [604, 448] width 21 height 26
click at [500, 519] on span "2035" at bounding box center [478, 542] width 47 height 47
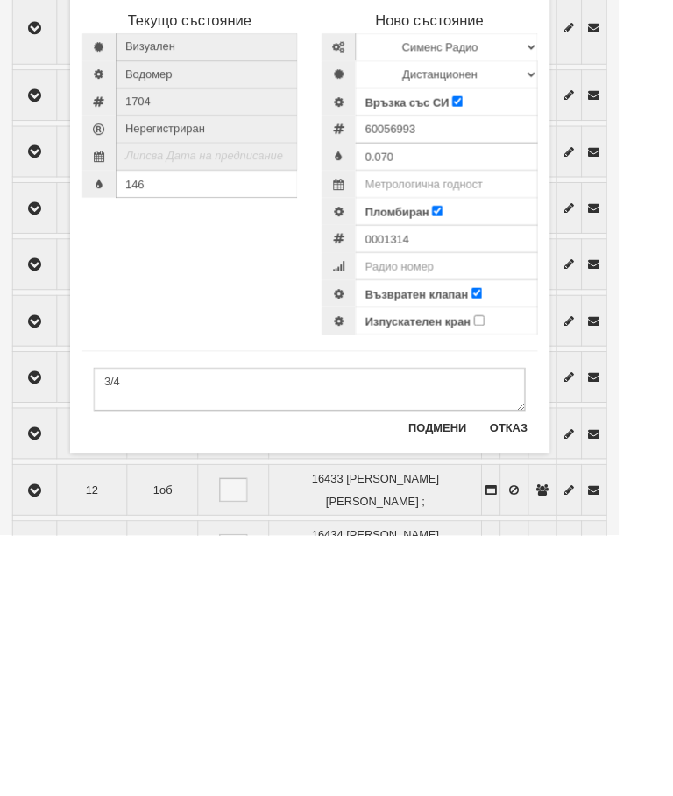
type input "2035"
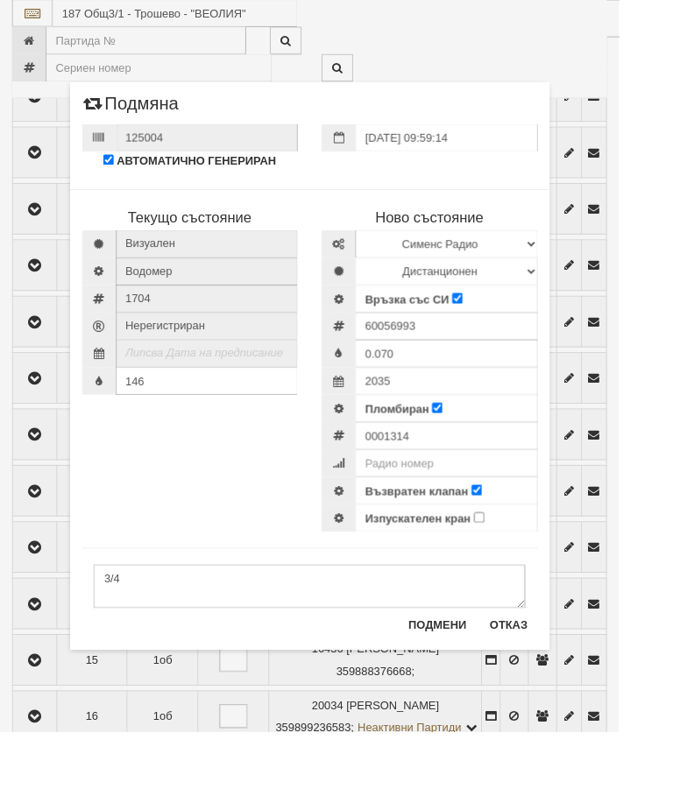
click at [484, 683] on button "Подмени" at bounding box center [476, 680] width 84 height 28
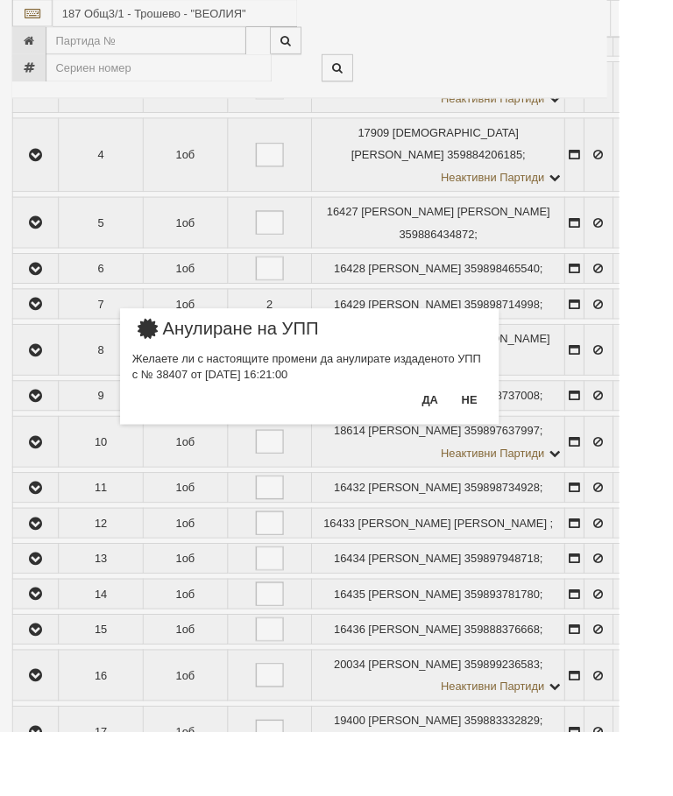
click at [486, 431] on button "Да" at bounding box center [467, 435] width 39 height 28
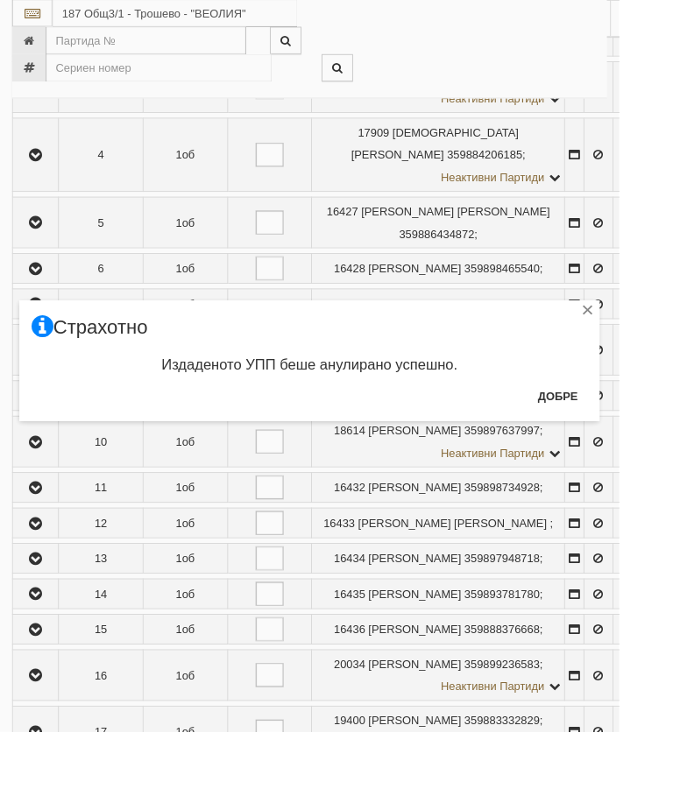
click at [630, 424] on button "Добре" at bounding box center [606, 431] width 65 height 28
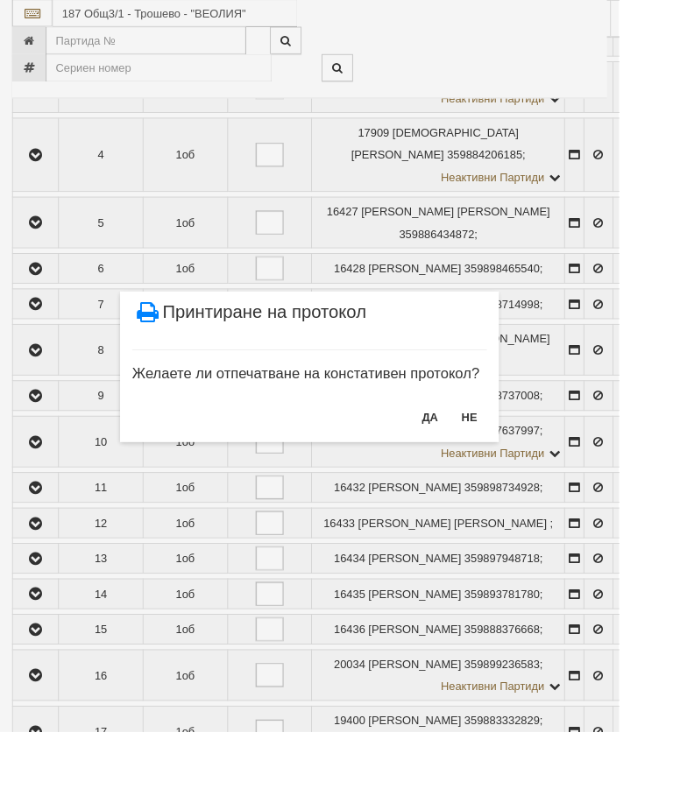
click at [529, 449] on button "НЕ" at bounding box center [511, 454] width 38 height 28
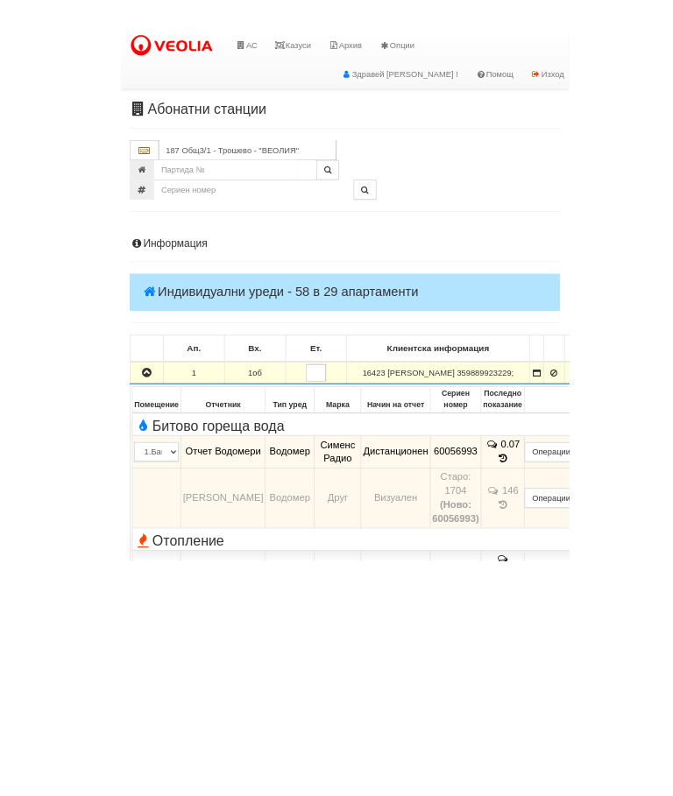
scroll to position [173, 0]
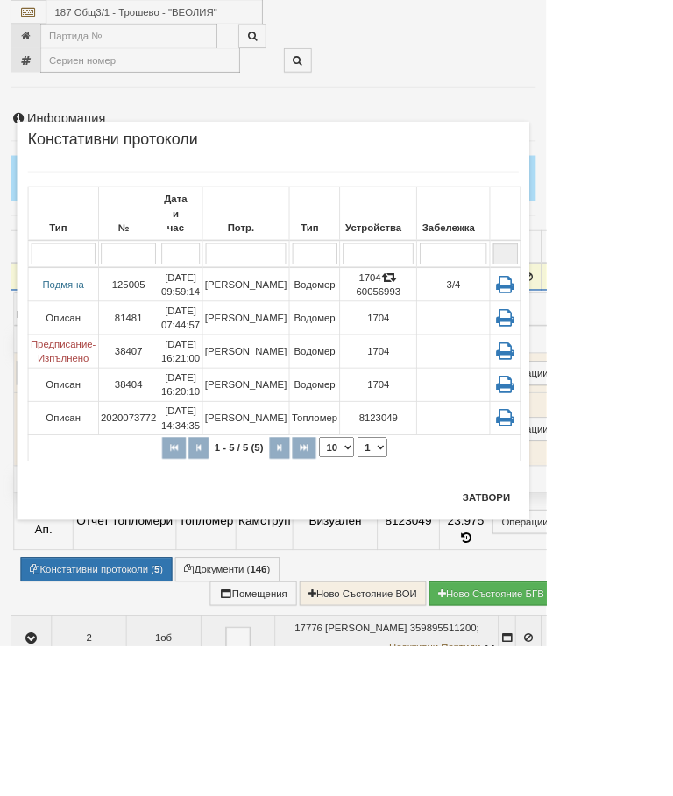
click at [639, 612] on button "Затвори" at bounding box center [599, 613] width 80 height 28
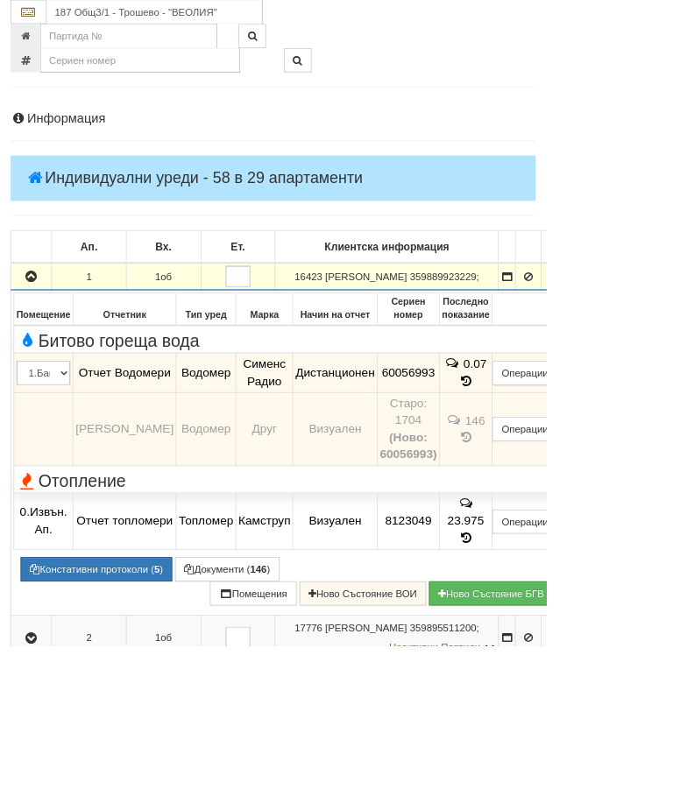
click at [47, 336] on icon "button" at bounding box center [38, 342] width 21 height 12
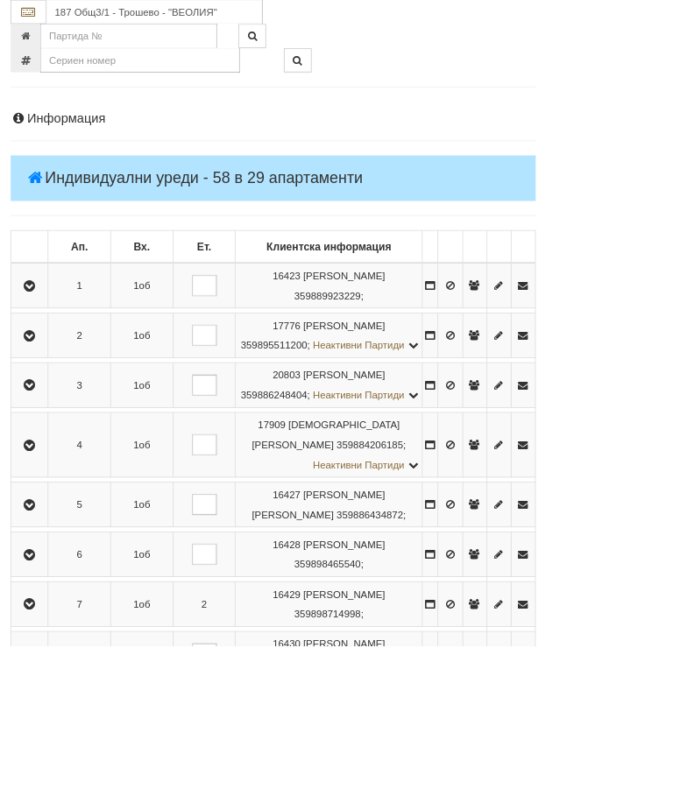
scroll to position [251, 0]
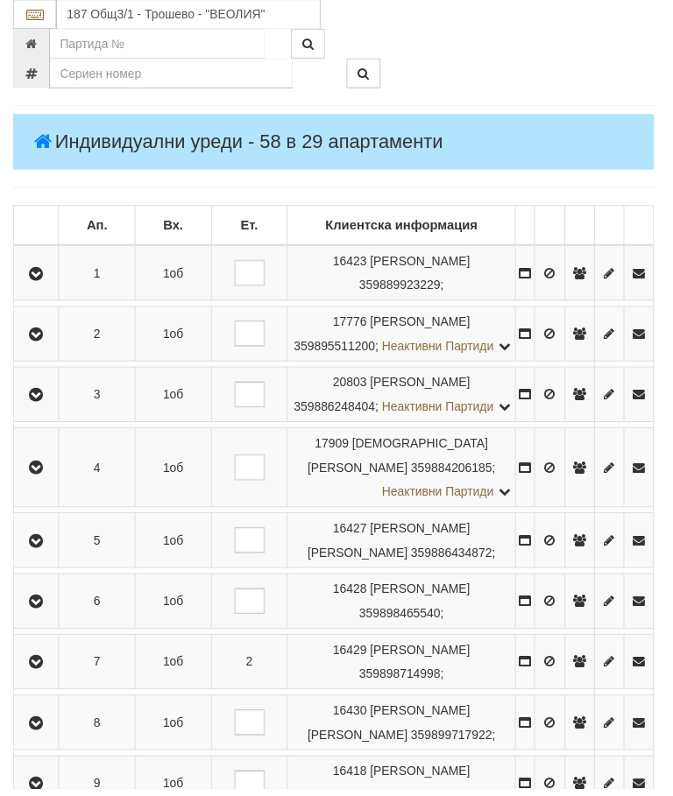
click at [47, 270] on icon "button" at bounding box center [36, 276] width 21 height 12
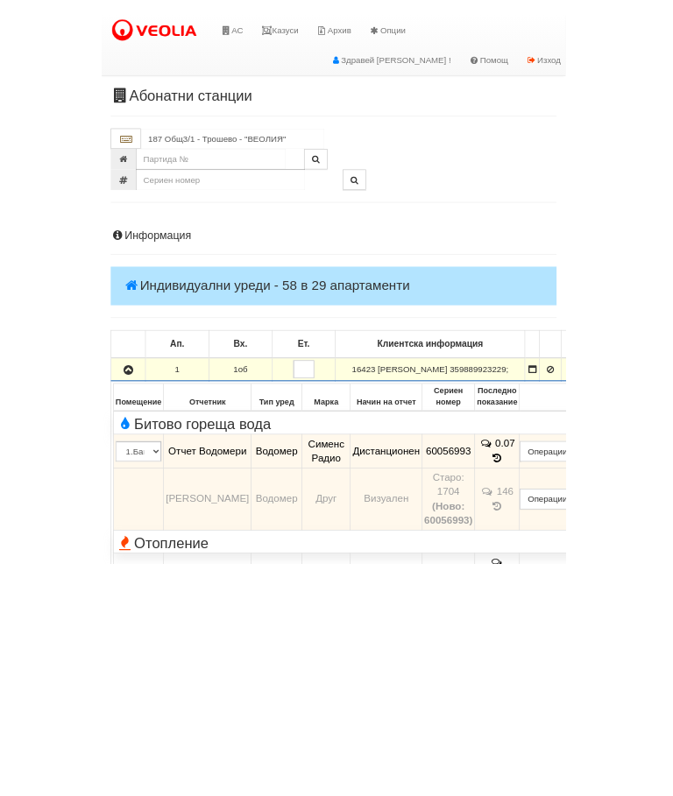
scroll to position [118, 0]
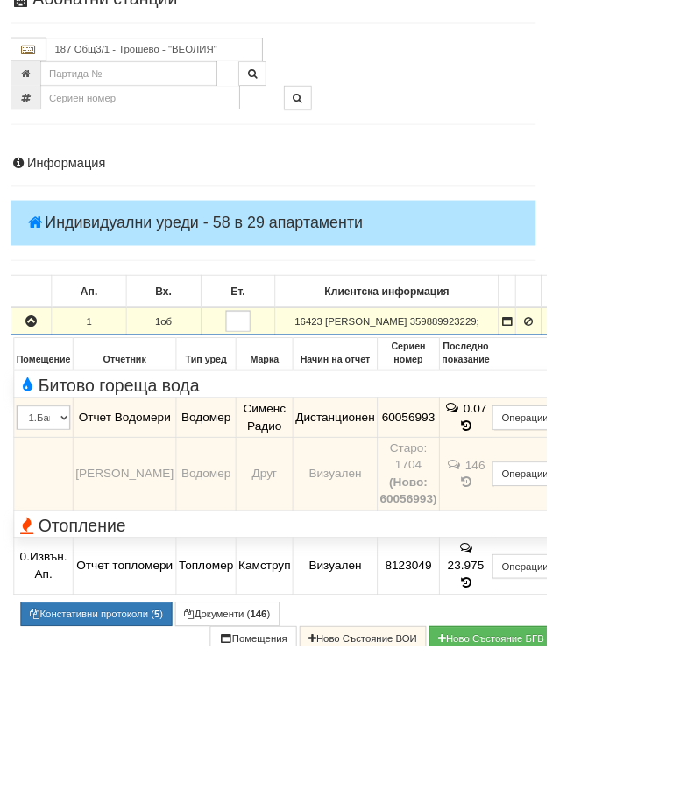
click at [52, 383] on button "button" at bounding box center [39, 396] width 44 height 26
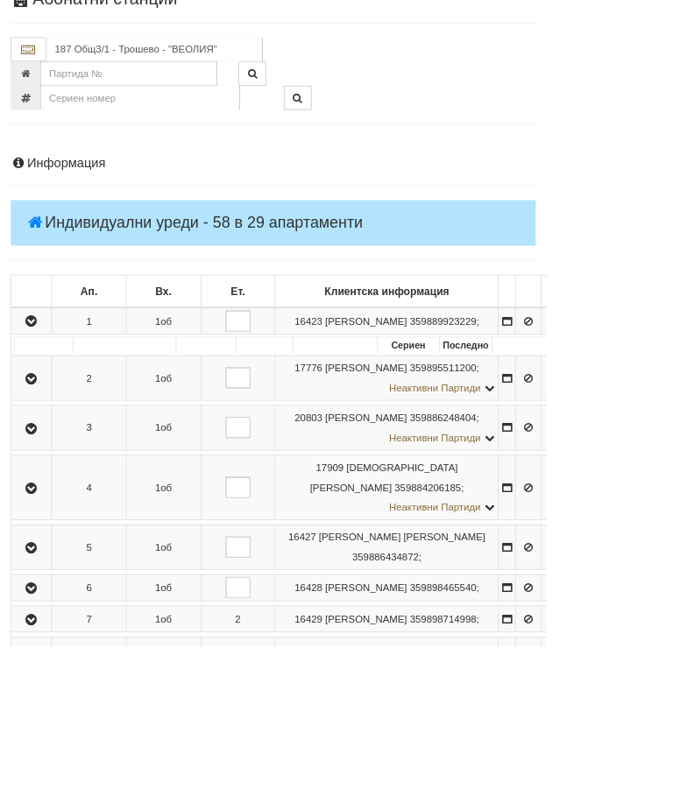
scroll to position [195, 0]
